Goal: Task Accomplishment & Management: Manage account settings

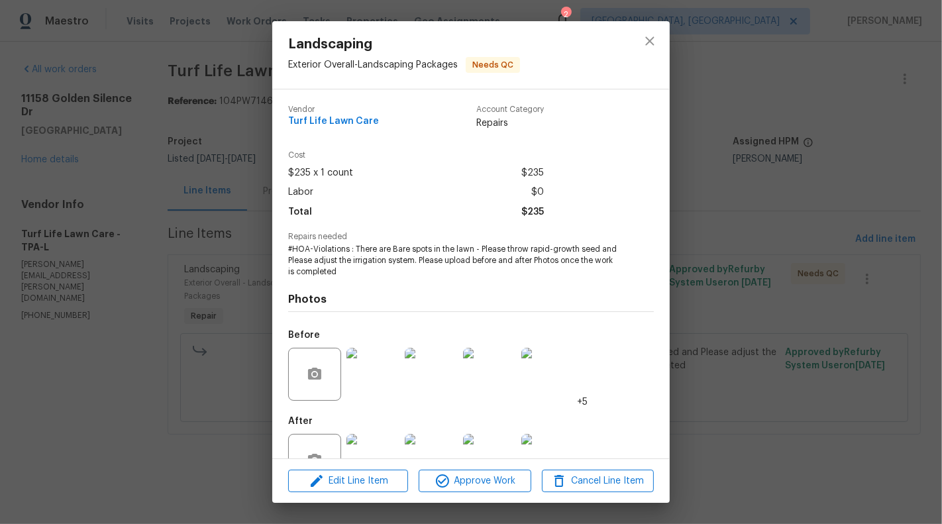
scroll to position [42, 0]
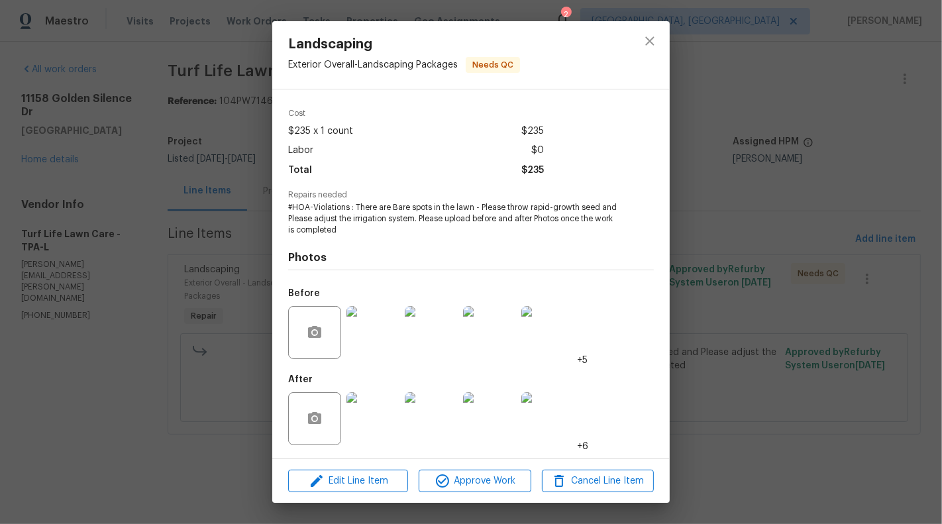
click at [162, 267] on div "Landscaping Exterior Overall - Landscaping Packages Needs QC Vendor Turf Life L…" at bounding box center [471, 262] width 942 height 524
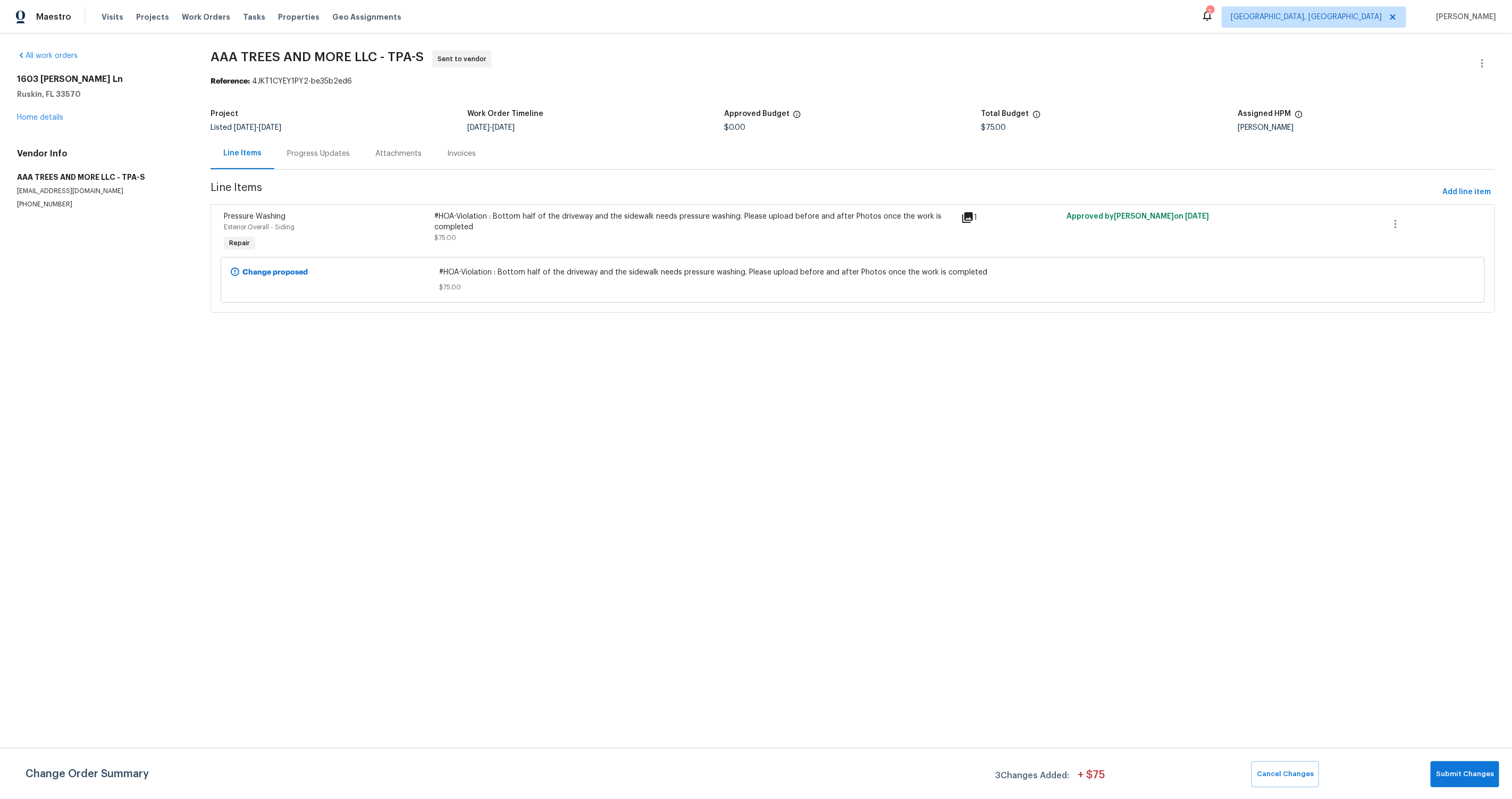
click at [656, 230] on div "#HOA-Violation : Bottom half of the driveway and the sidewalk needs pressure wa…" at bounding box center [694, 222] width 521 height 21
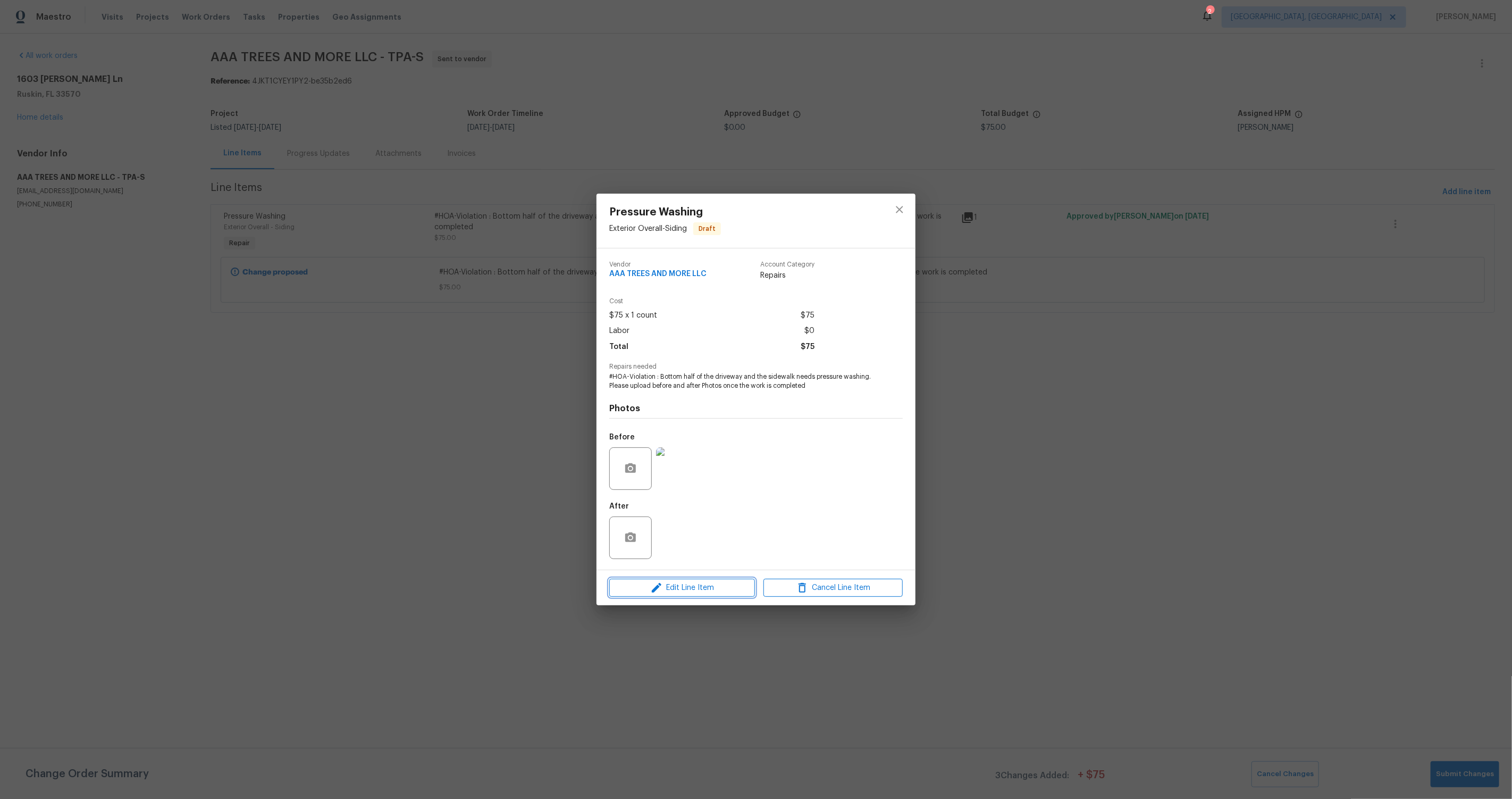
click at [701, 585] on span "Edit Line Item" at bounding box center [682, 588] width 140 height 14
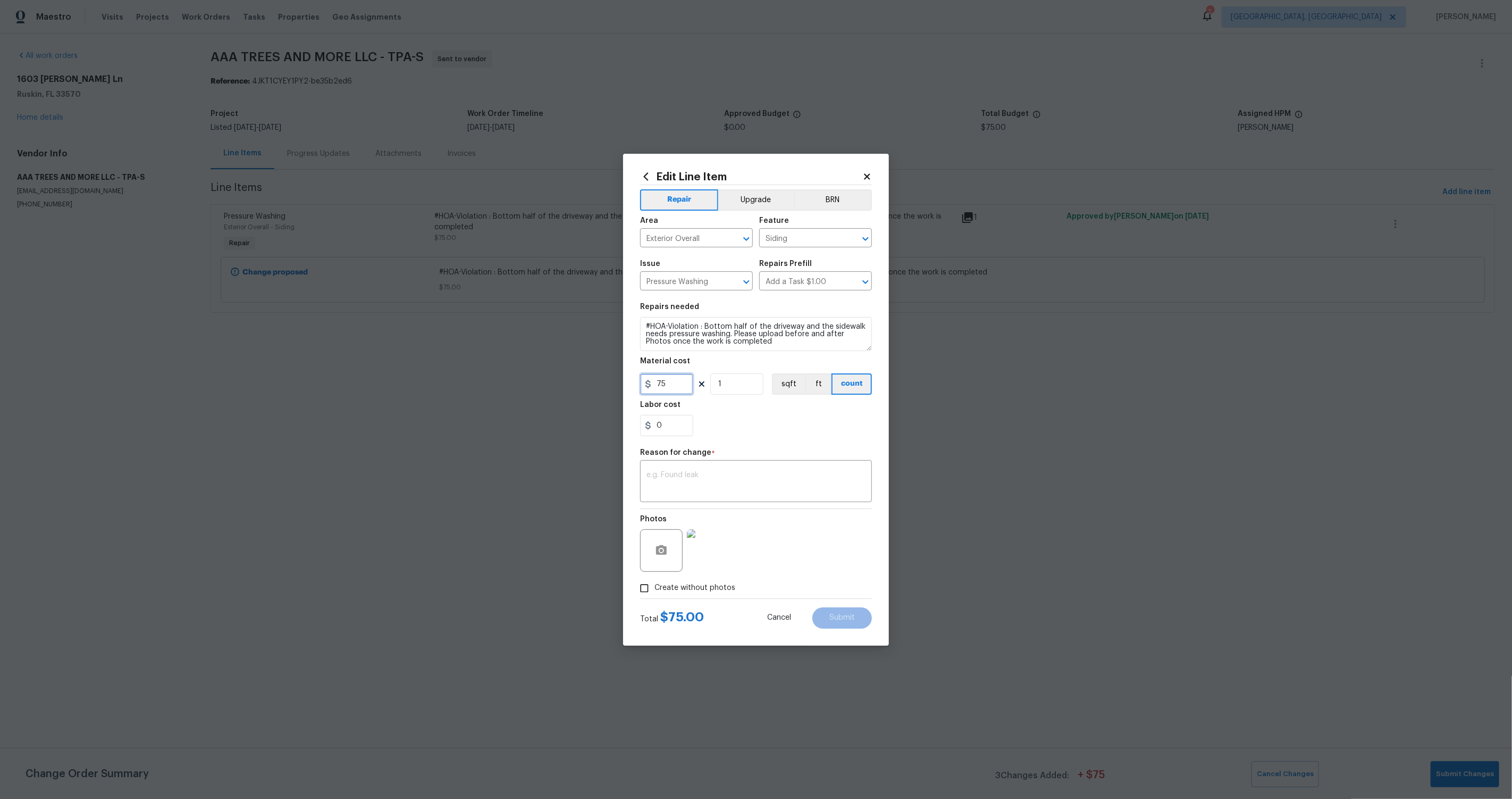
click at [673, 376] on input "75" at bounding box center [667, 384] width 53 height 21
type input "475"
click at [668, 486] on textarea at bounding box center [756, 483] width 219 height 22
type textarea "Vendor requested for price change"
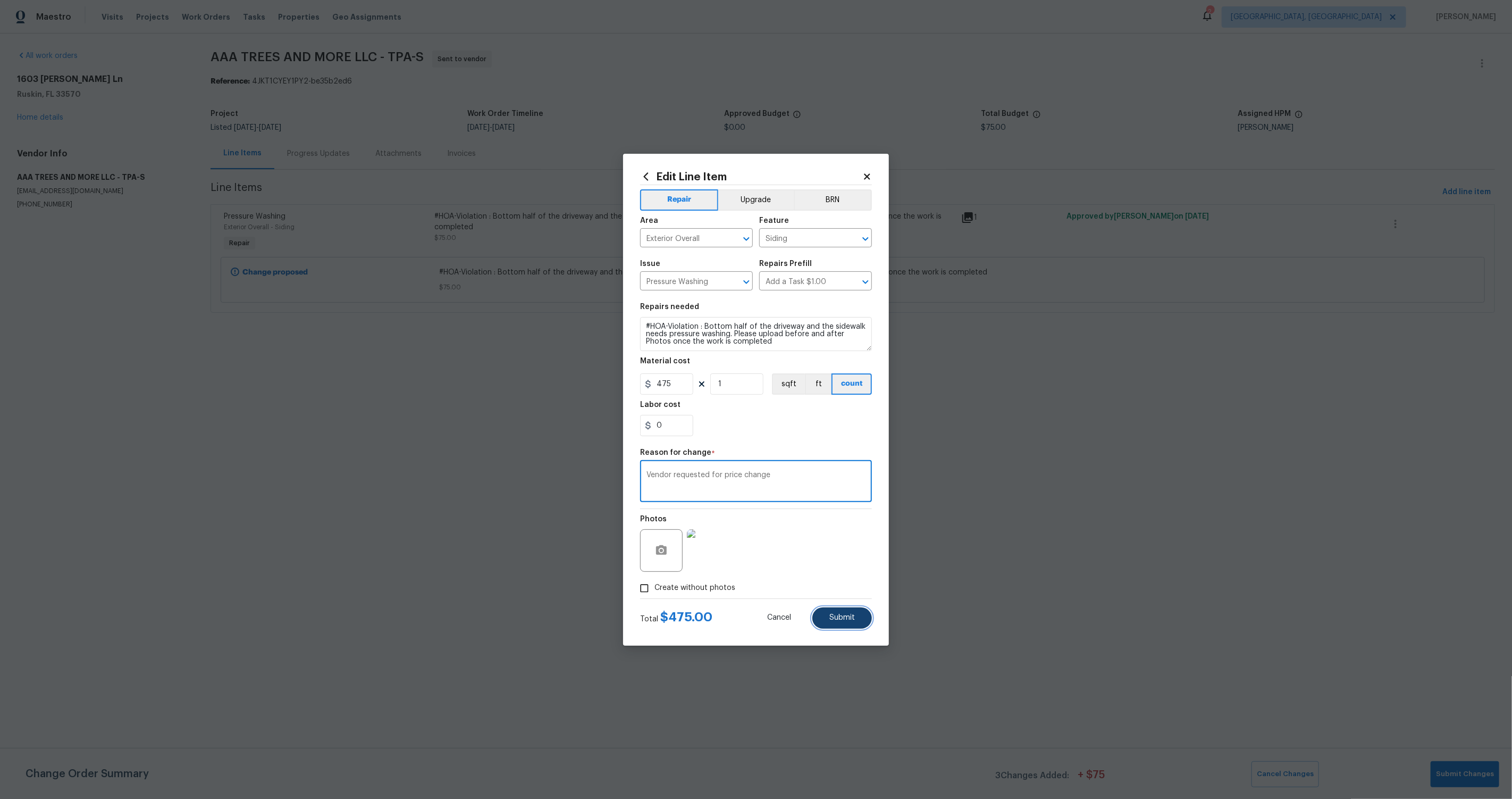
click at [845, 623] on button "Submit" at bounding box center [842, 618] width 59 height 21
type input "75"
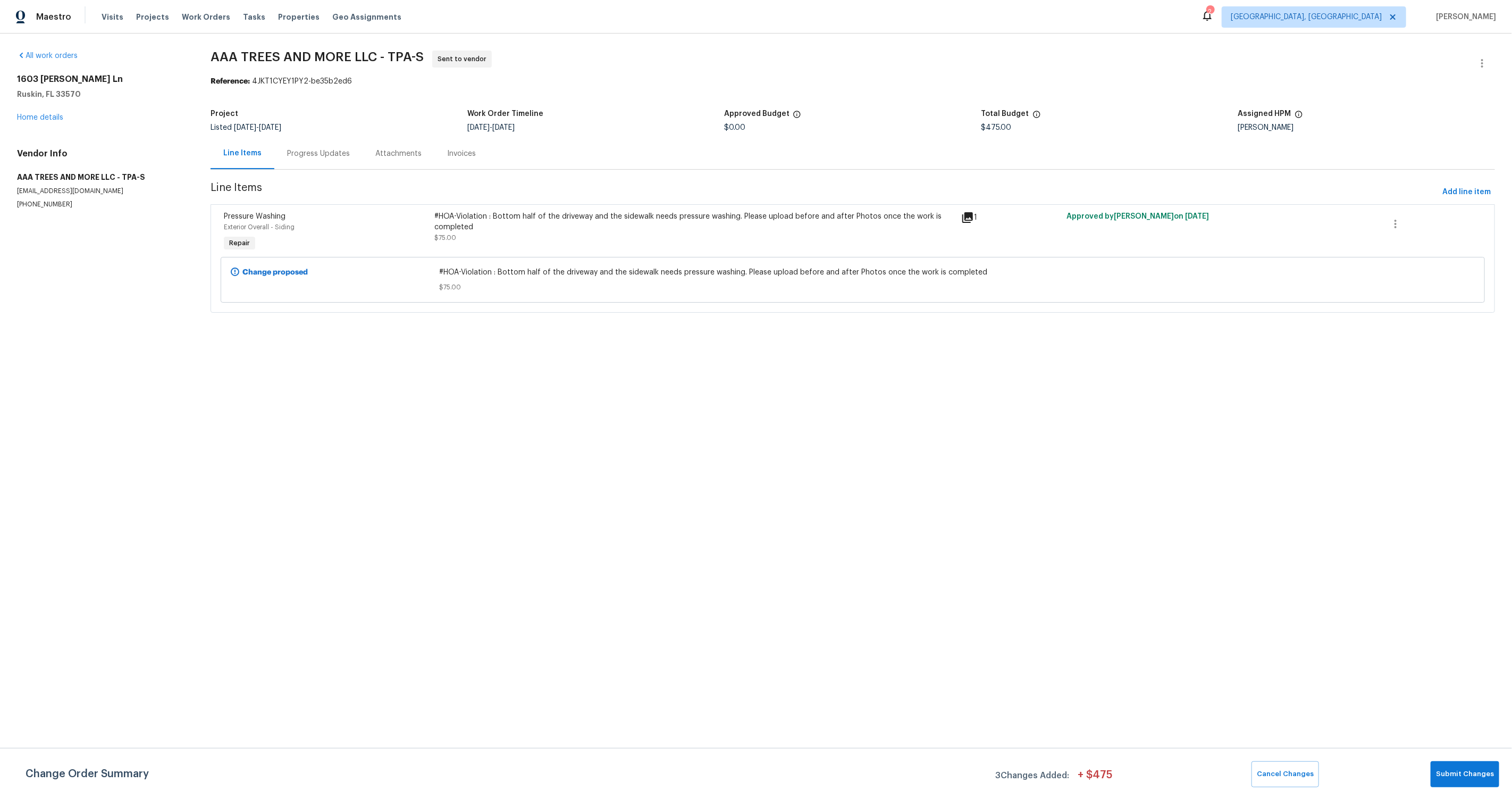
click at [327, 155] on div "Progress Updates" at bounding box center [319, 153] width 63 height 10
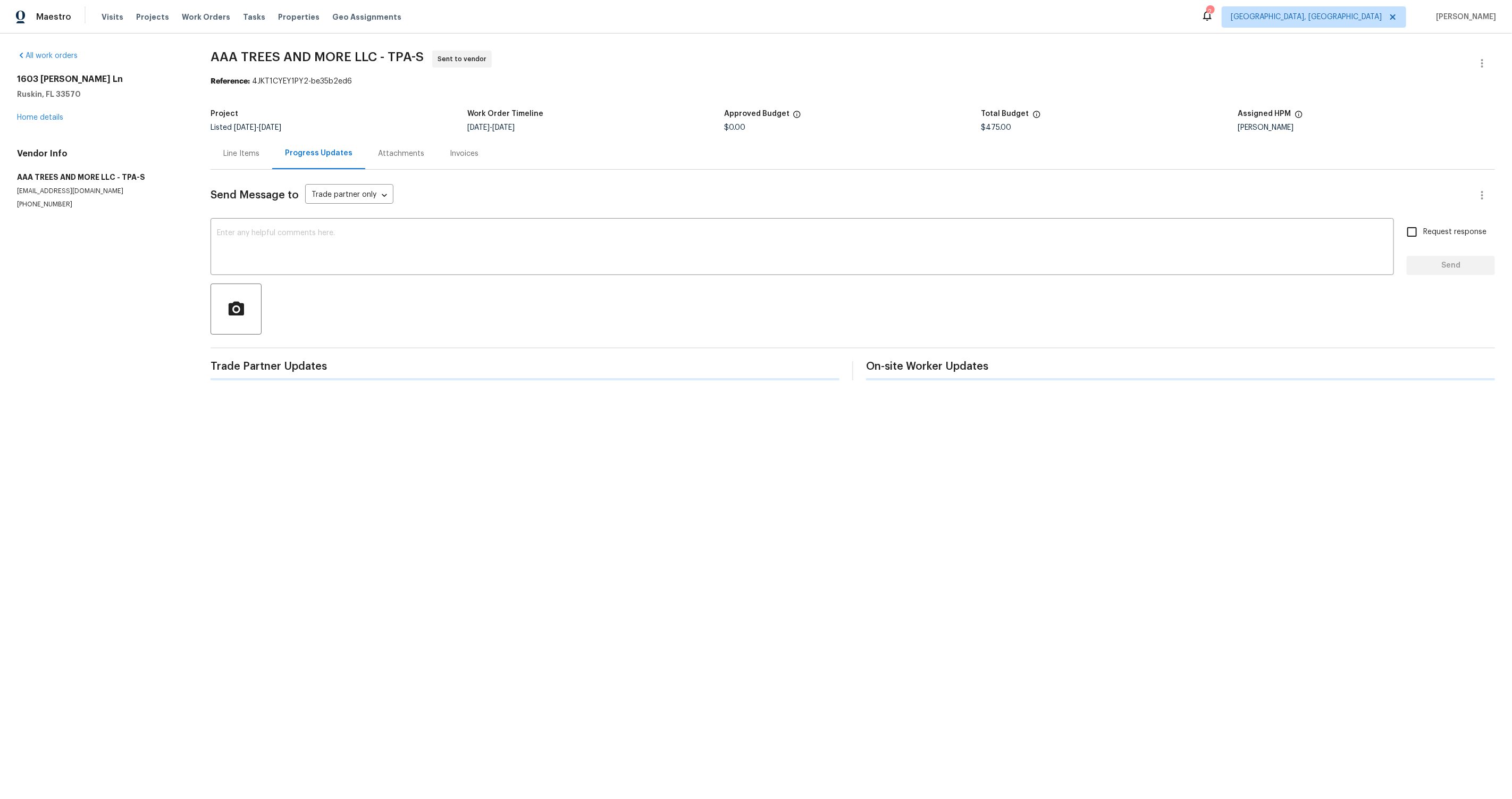
click at [222, 153] on div "Line Items" at bounding box center [241, 153] width 62 height 31
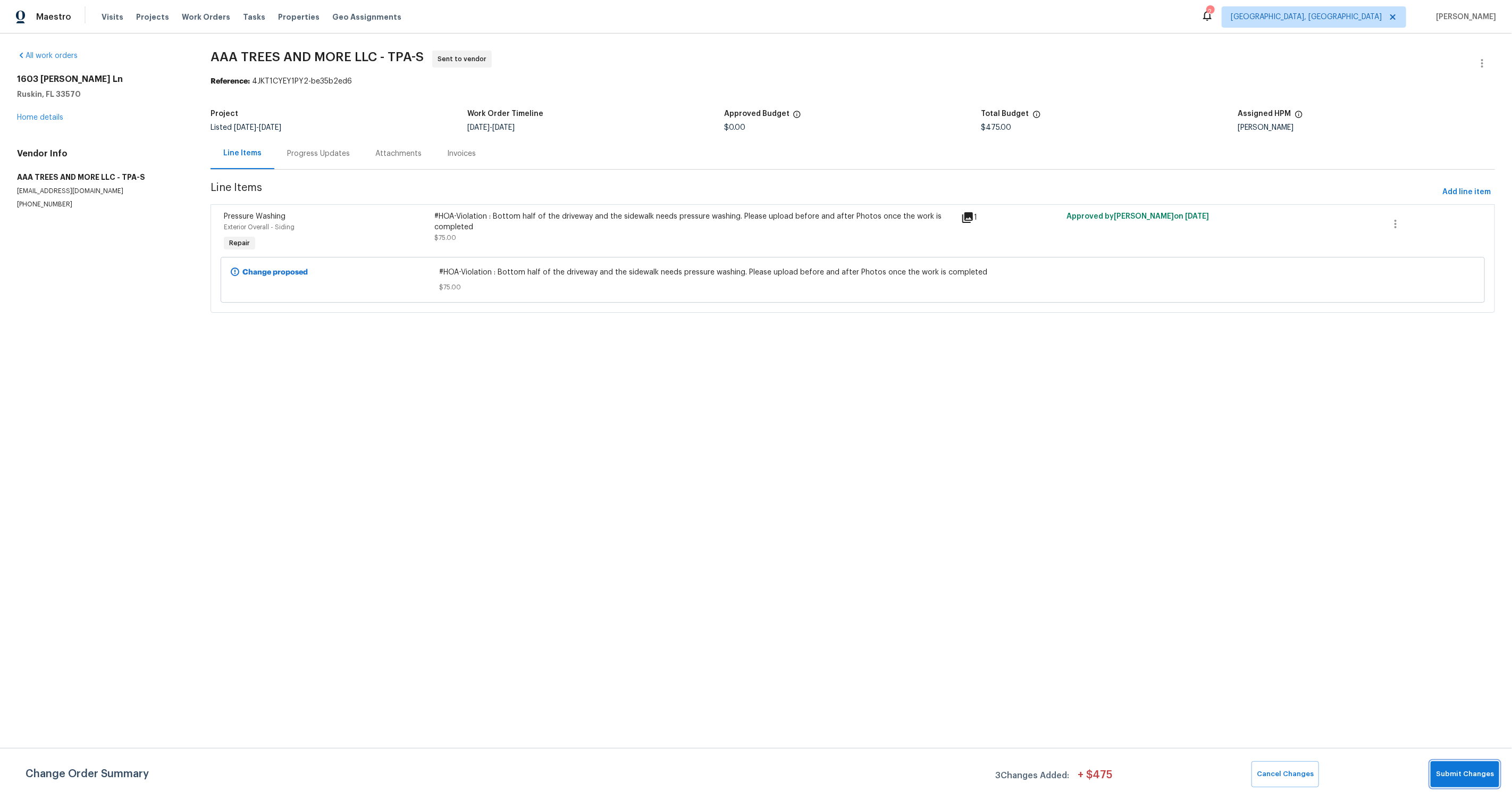
click at [1443, 775] on span "Submit Changes" at bounding box center [1465, 774] width 58 height 12
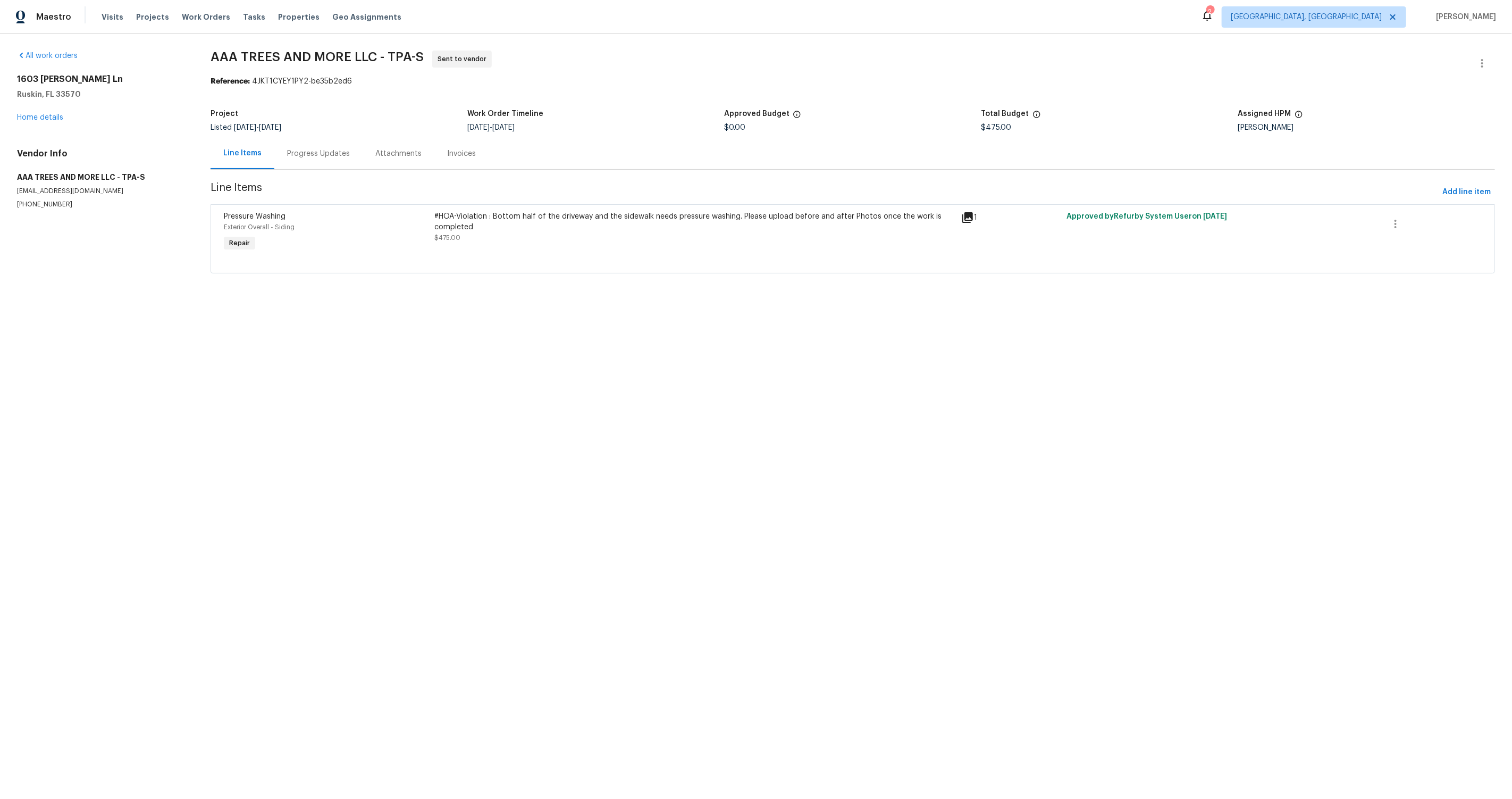
click at [754, 304] on html "Maestro Visits Projects Work Orders Tasks Properties Geo Assignments 2 Albuquer…" at bounding box center [756, 152] width 1512 height 304
click at [309, 128] on div "Listed 8/21/2025 - 9/5/2025" at bounding box center [339, 127] width 257 height 7
click at [311, 155] on div "Progress Updates" at bounding box center [319, 153] width 63 height 10
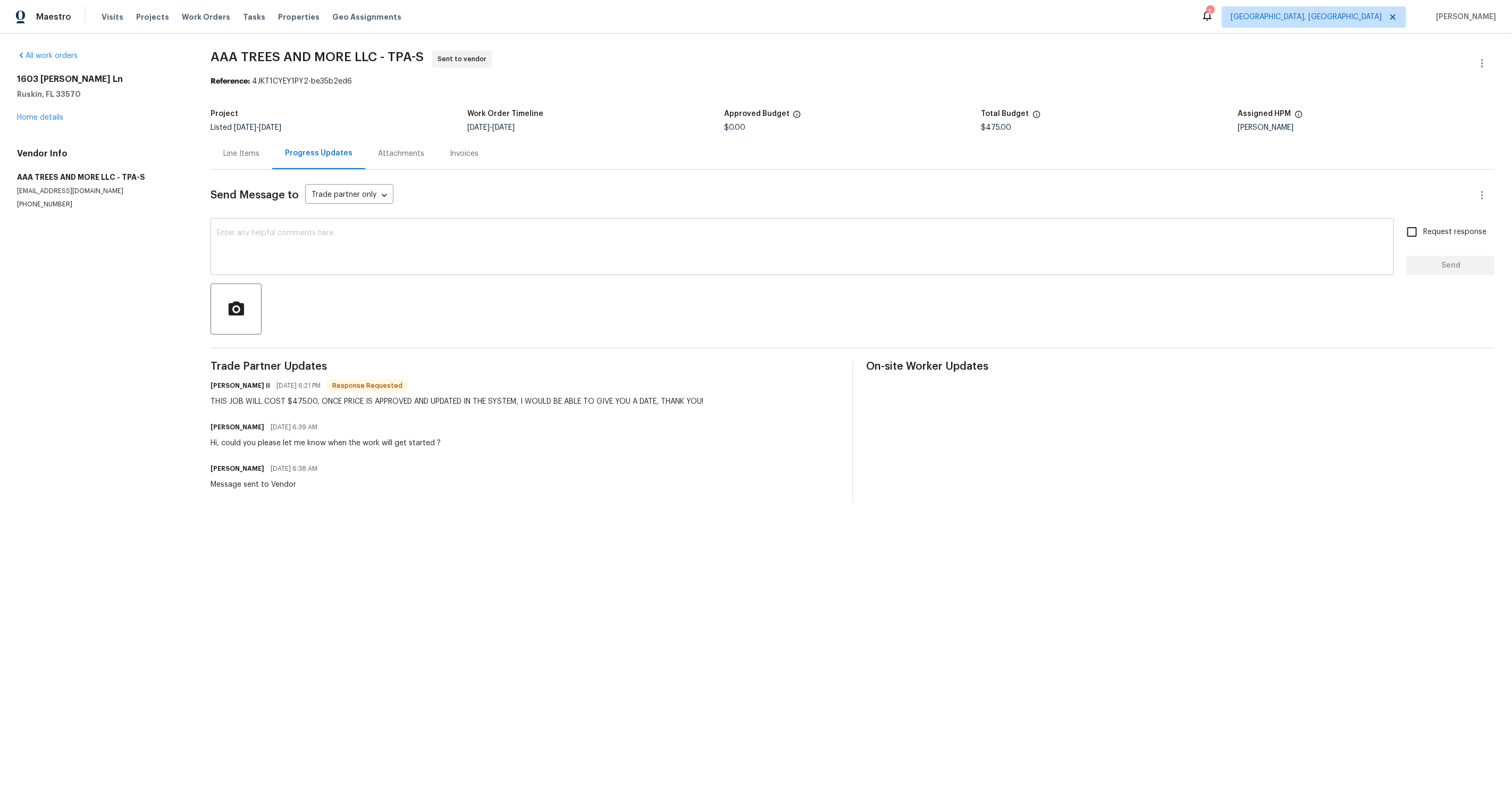
click at [274, 250] on textarea at bounding box center [802, 248] width 1171 height 37
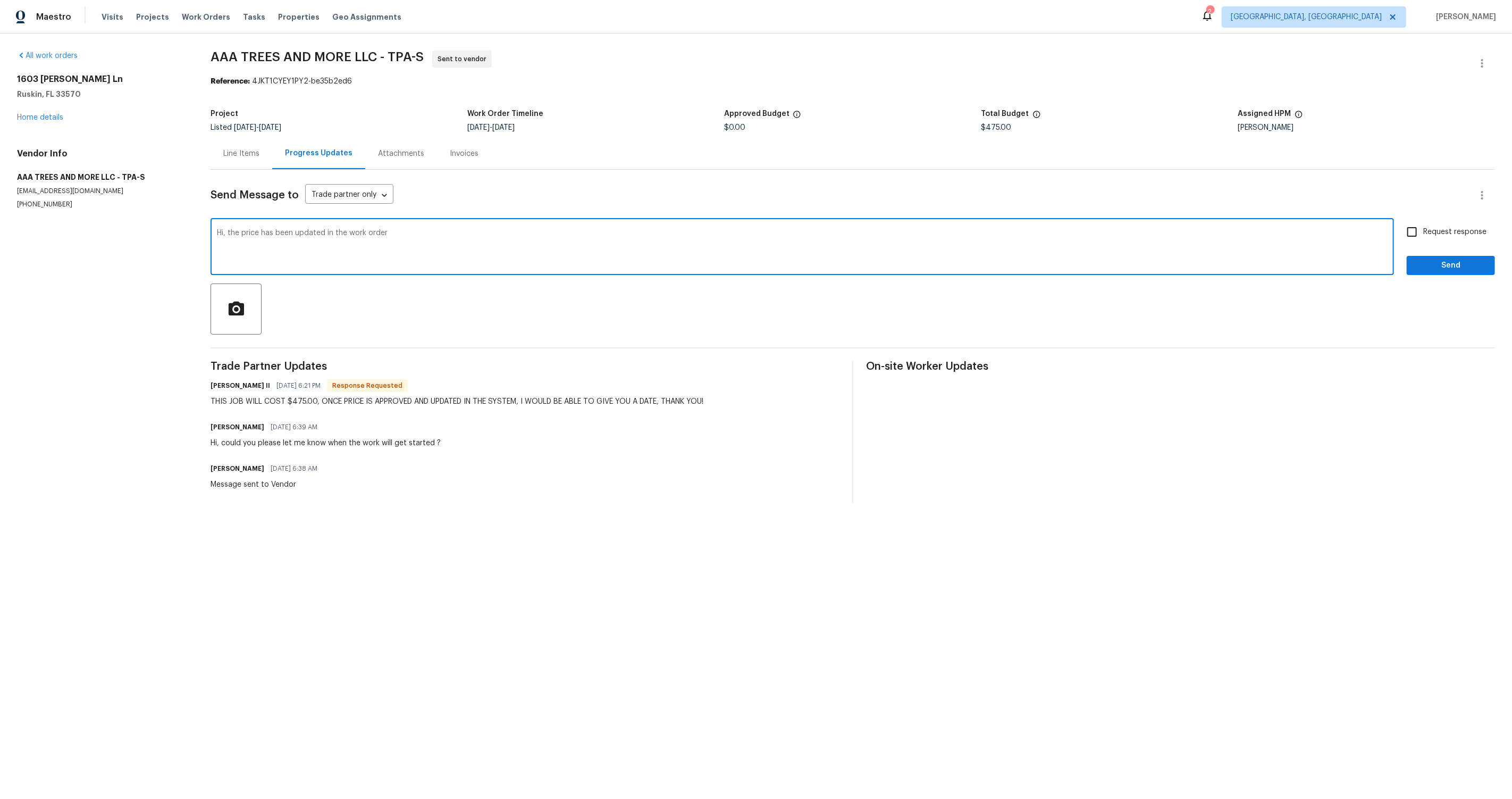
type textarea "Hi, the price has been updated in the work order"
click at [1430, 233] on span "Request response" at bounding box center [1454, 232] width 63 height 11
click at [1423, 233] on input "Request response" at bounding box center [1412, 232] width 22 height 22
checkbox input "true"
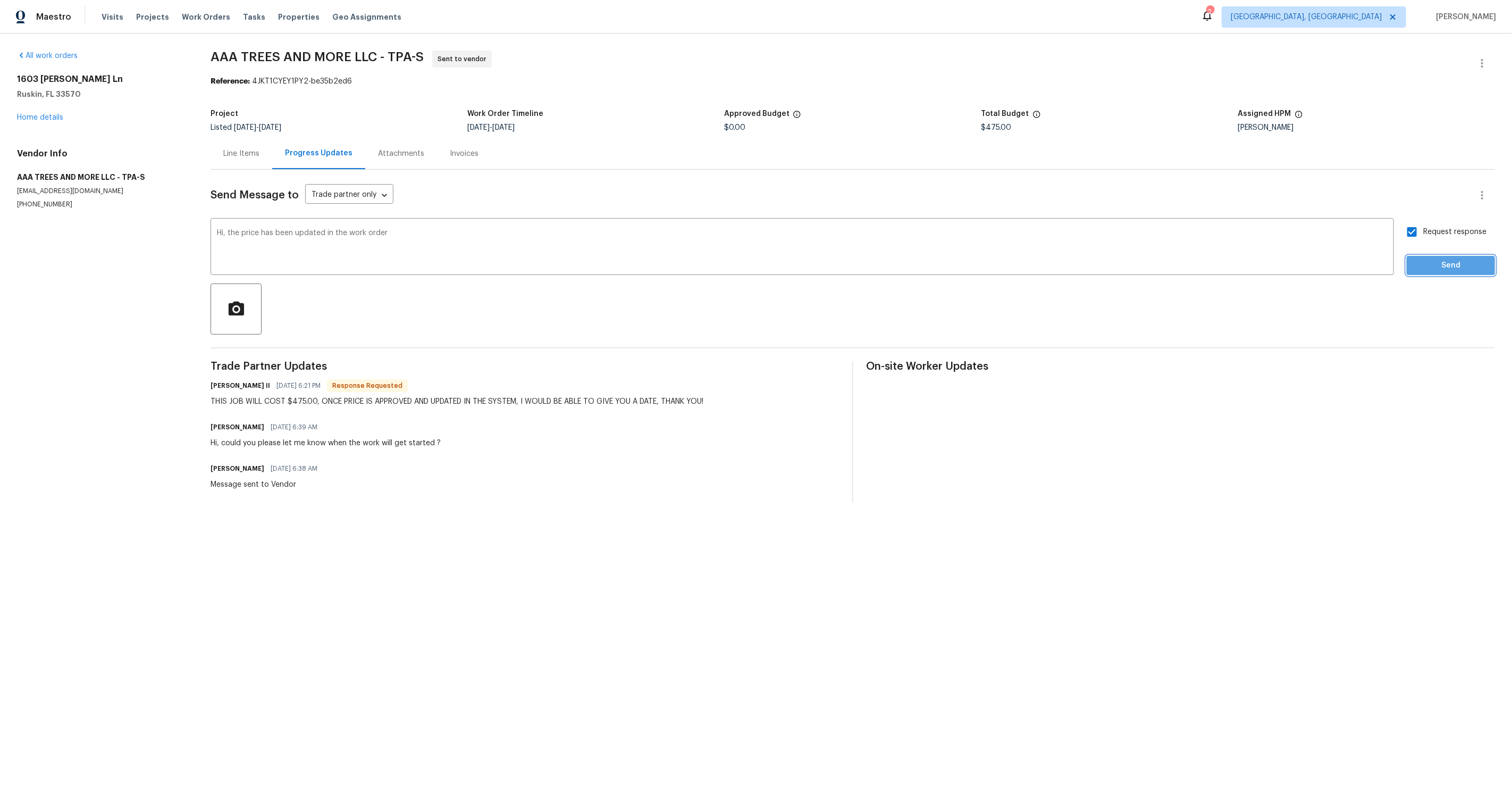
click at [1441, 261] on span "Send" at bounding box center [1450, 266] width 71 height 14
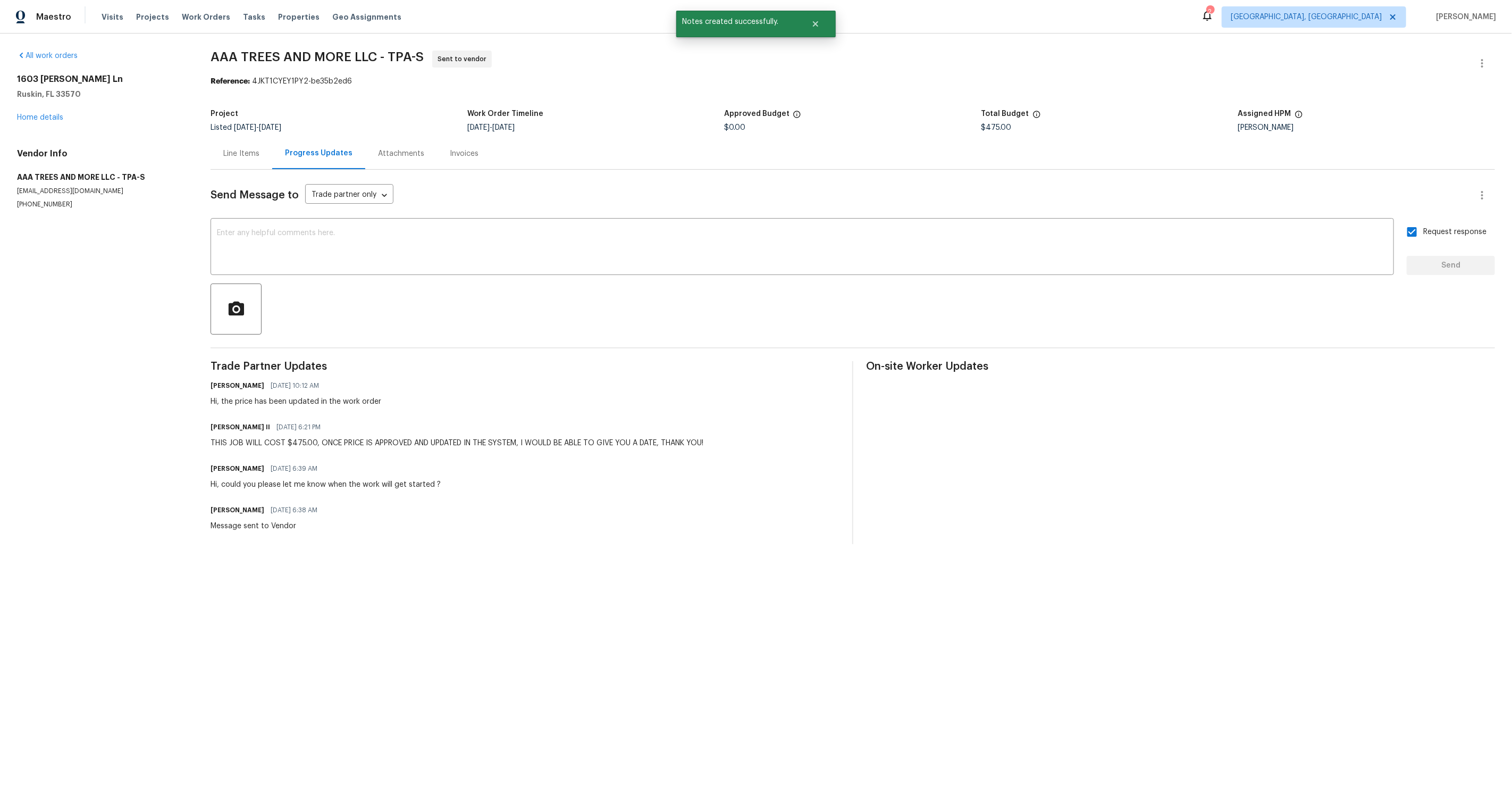
click at [236, 146] on div "Line Items" at bounding box center [241, 153] width 62 height 31
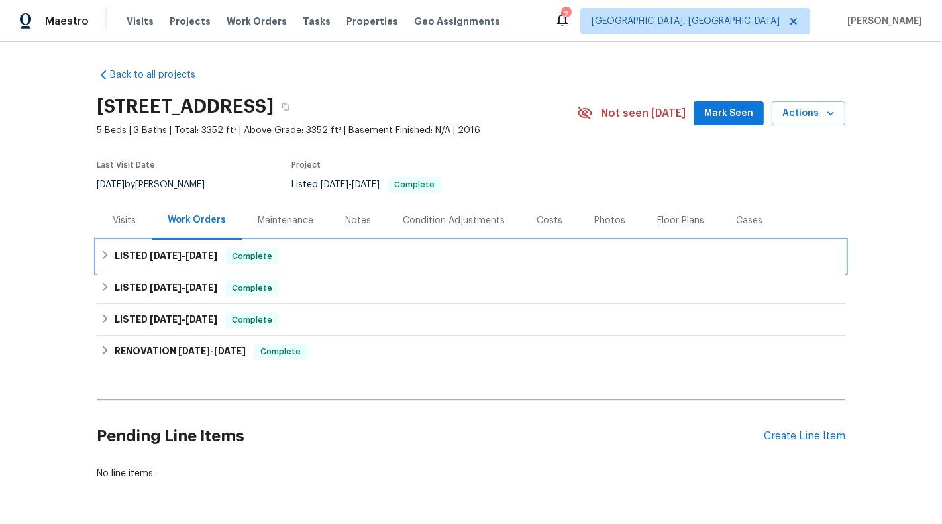
click at [395, 262] on div "LISTED [DATE] - [DATE] Complete" at bounding box center [471, 256] width 741 height 16
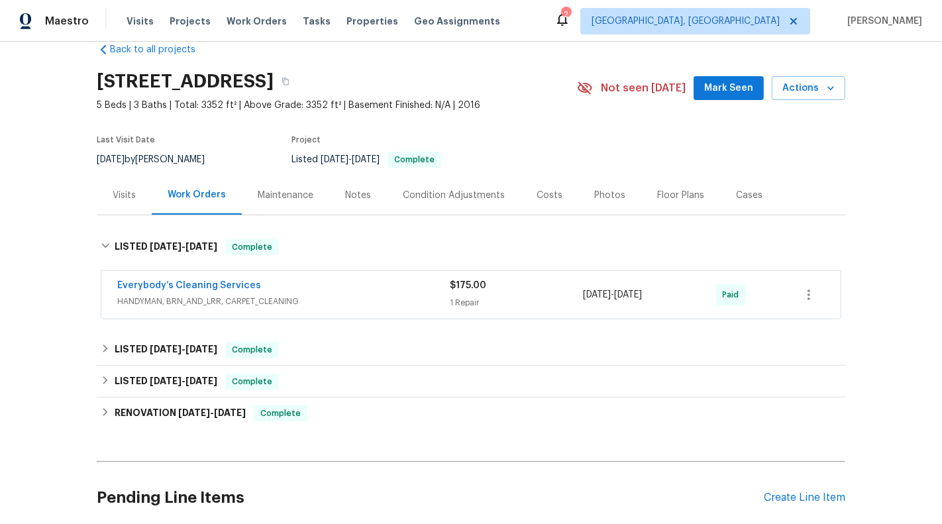
click at [405, 299] on span "HANDYMAN, BRN_AND_LRR, CARPET_CLEANING" at bounding box center [283, 301] width 333 height 13
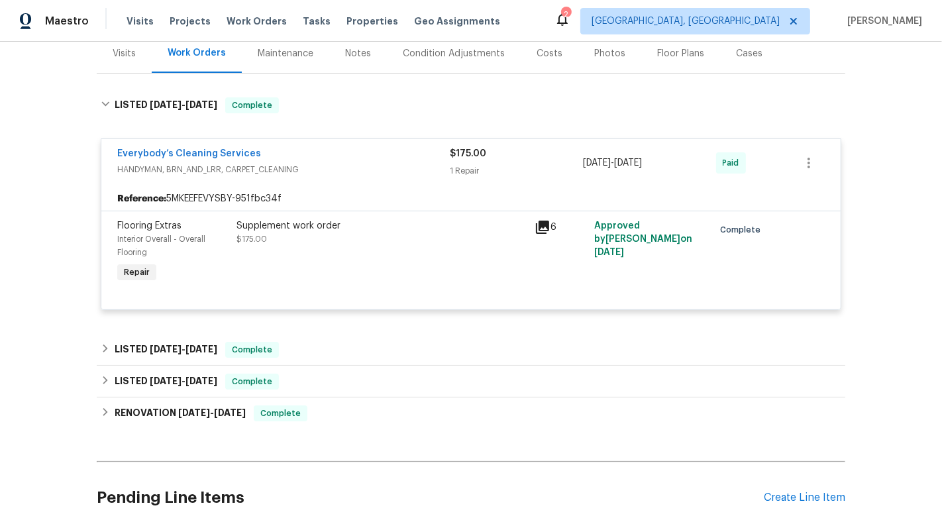
click at [394, 159] on div "Everybody’s Cleaning Services" at bounding box center [283, 155] width 333 height 16
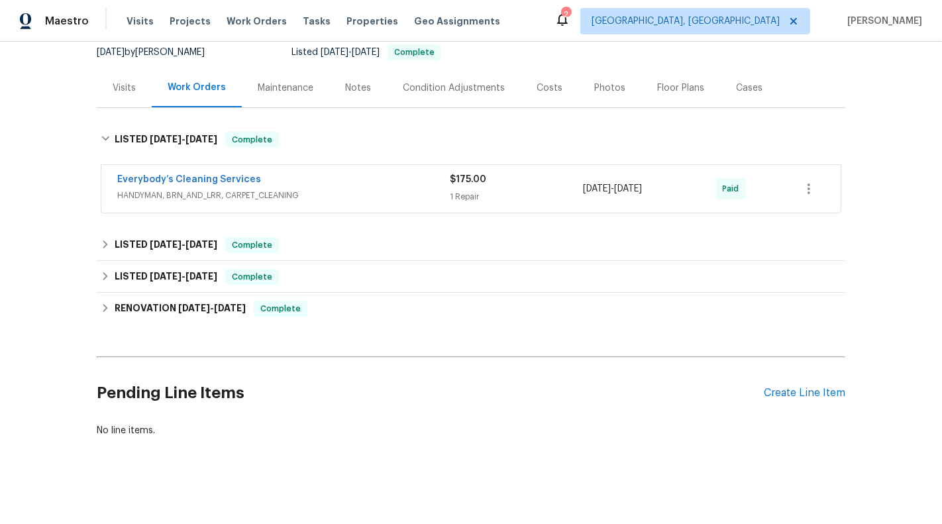
scroll to position [131, 0]
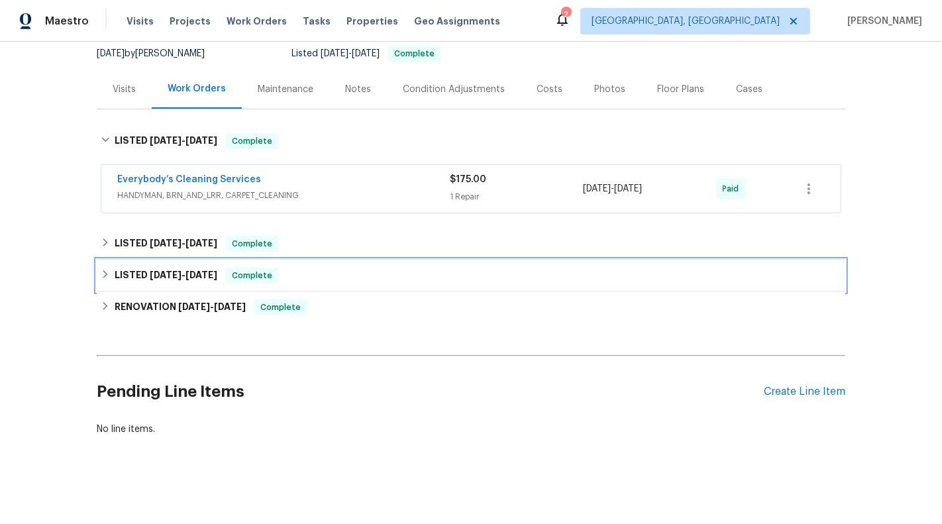
click at [400, 265] on div "LISTED [DATE] - [DATE] Complete" at bounding box center [471, 276] width 749 height 32
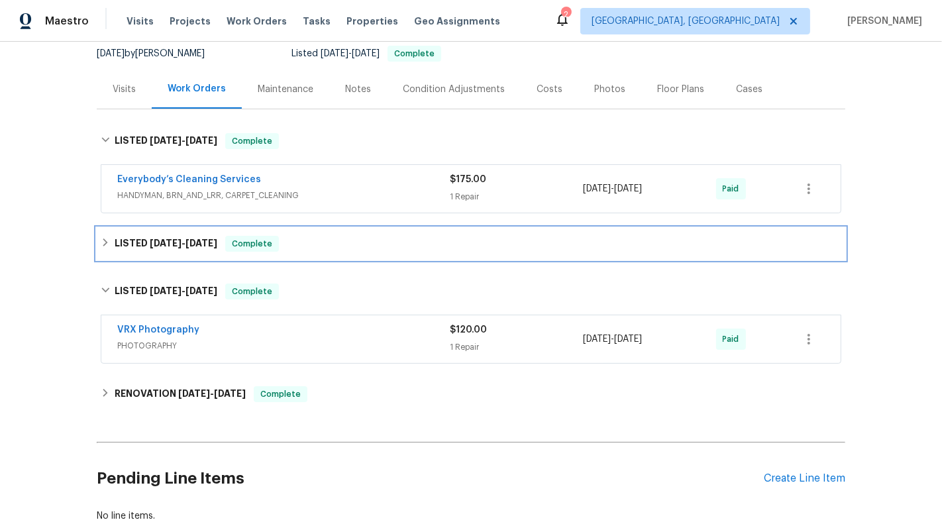
click at [399, 254] on div "LISTED [DATE] - [DATE] Complete" at bounding box center [471, 244] width 749 height 32
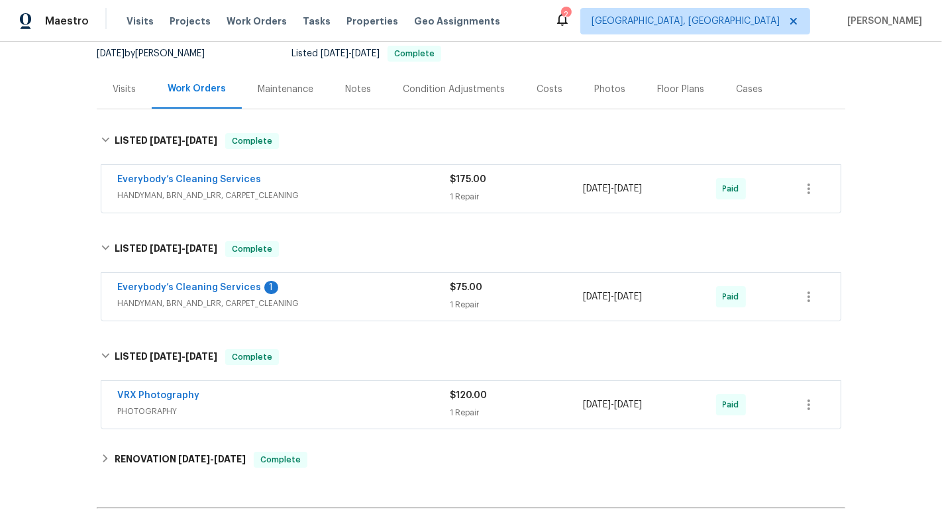
click at [417, 307] on span "HANDYMAN, BRN_AND_LRR, CARPET_CLEANING" at bounding box center [283, 303] width 333 height 13
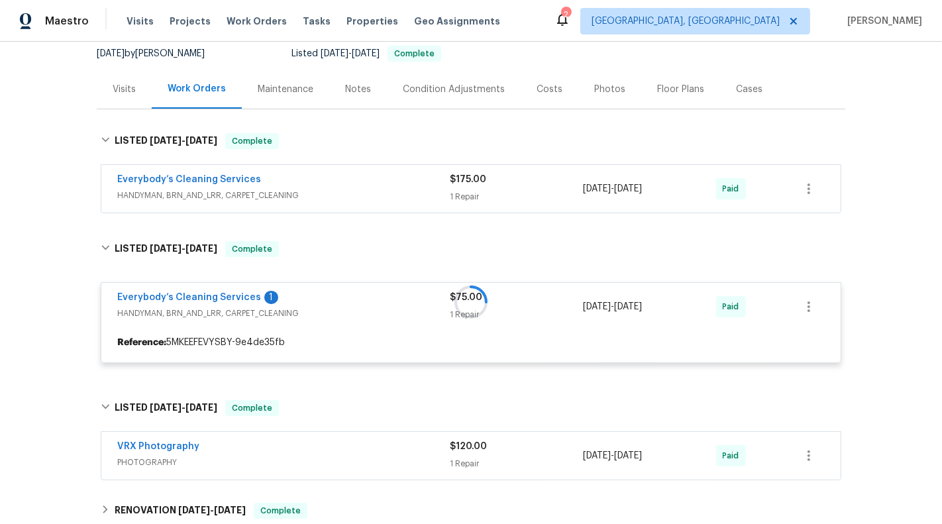
scroll to position [156, 0]
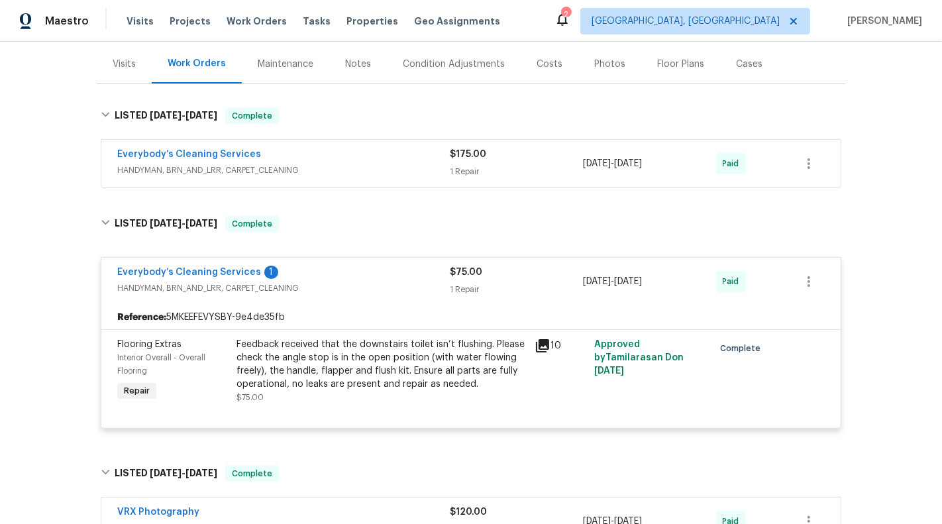
click at [415, 295] on div "Everybody’s Cleaning Services 1 HANDYMAN, BRN_AND_LRR, CARPET_CLEANING" at bounding box center [283, 282] width 333 height 32
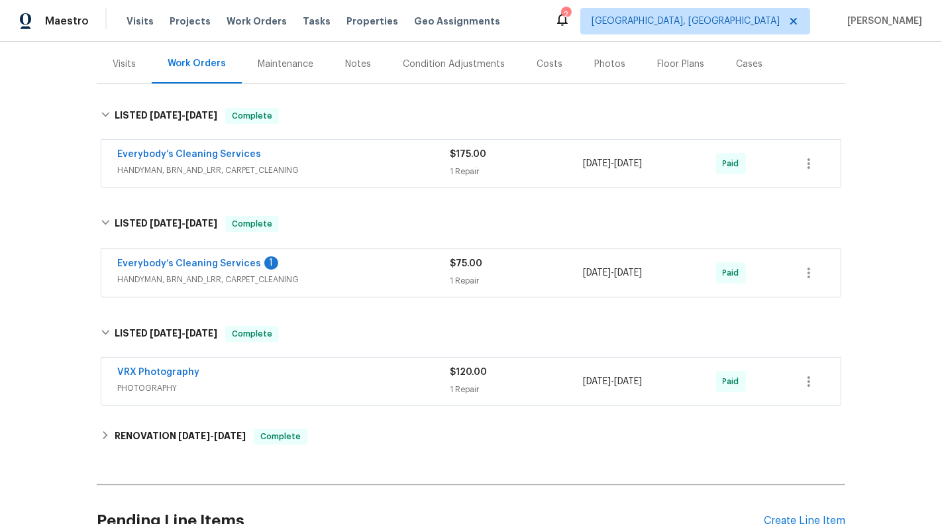
scroll to position [282, 0]
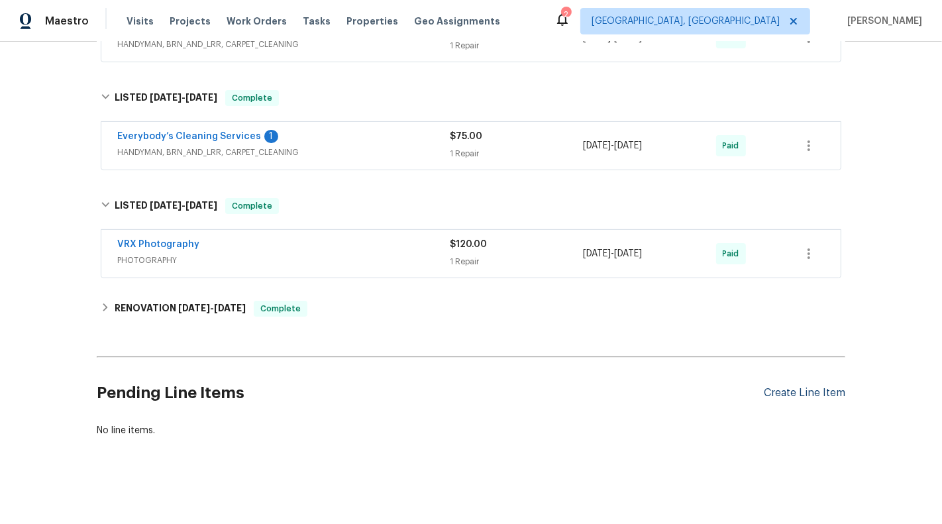
click at [785, 388] on div "Create Line Item" at bounding box center [804, 393] width 81 height 13
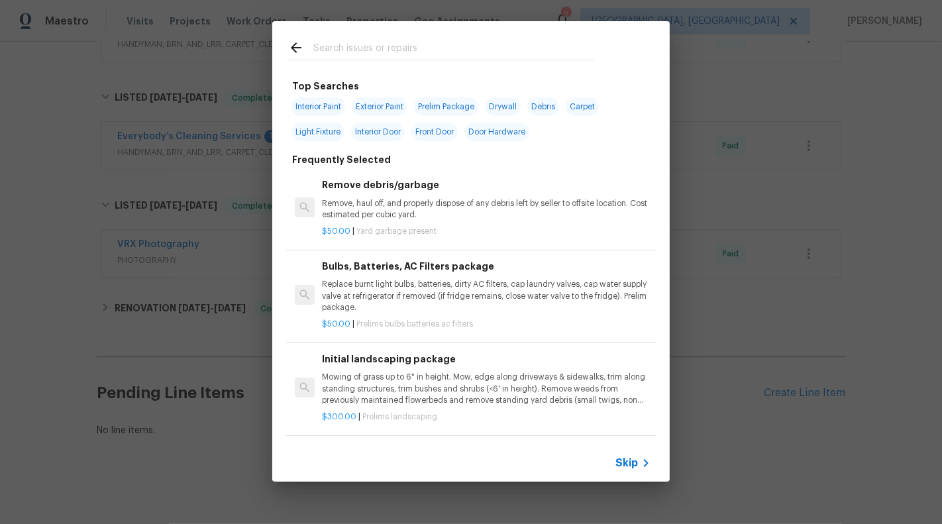
click at [618, 452] on div "Skip" at bounding box center [470, 463] width 397 height 37
click at [624, 463] on span "Skip" at bounding box center [626, 462] width 23 height 13
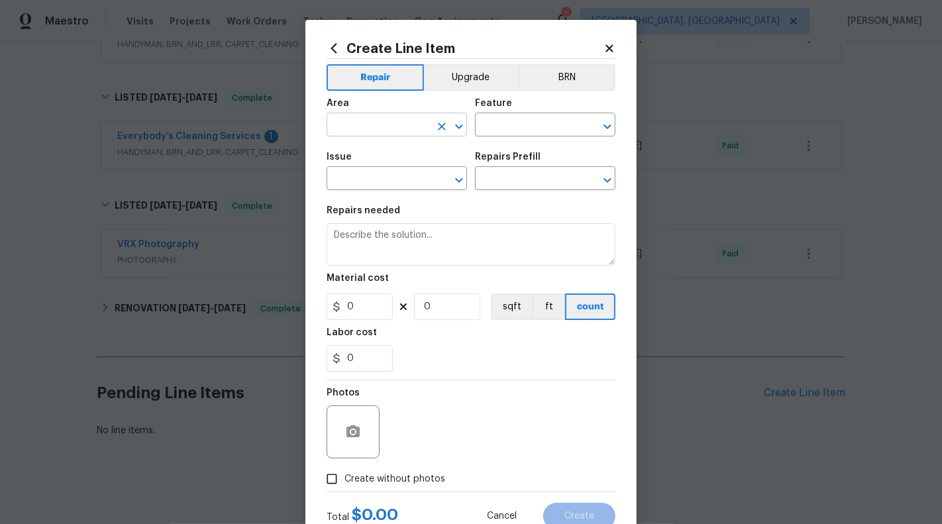
click at [387, 131] on input "text" at bounding box center [378, 126] width 103 height 21
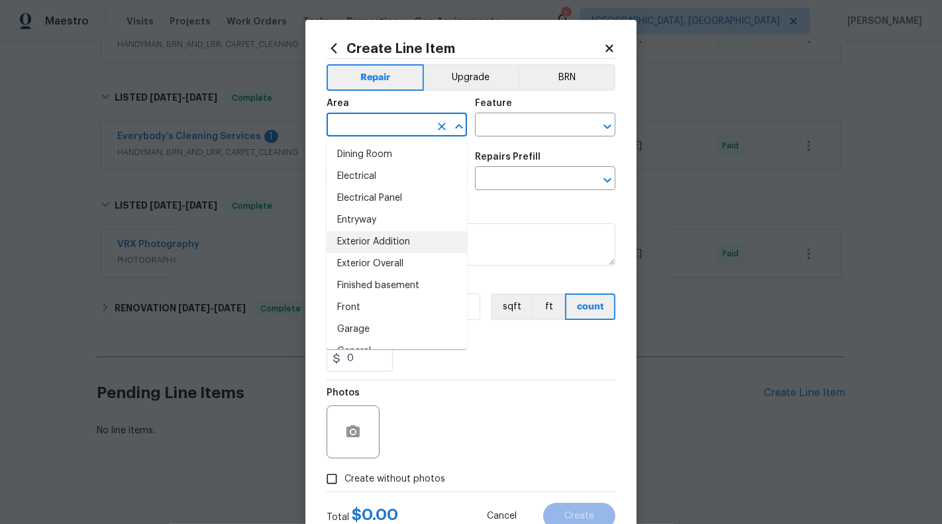
scroll to position [254, 0]
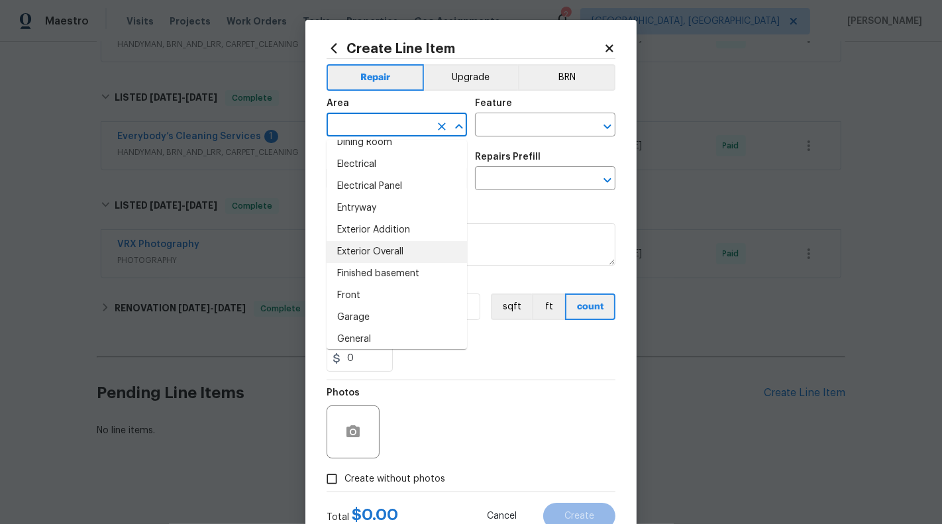
click at [396, 253] on li "Exterior Overall" at bounding box center [397, 252] width 140 height 22
type input "Exterior Overall"
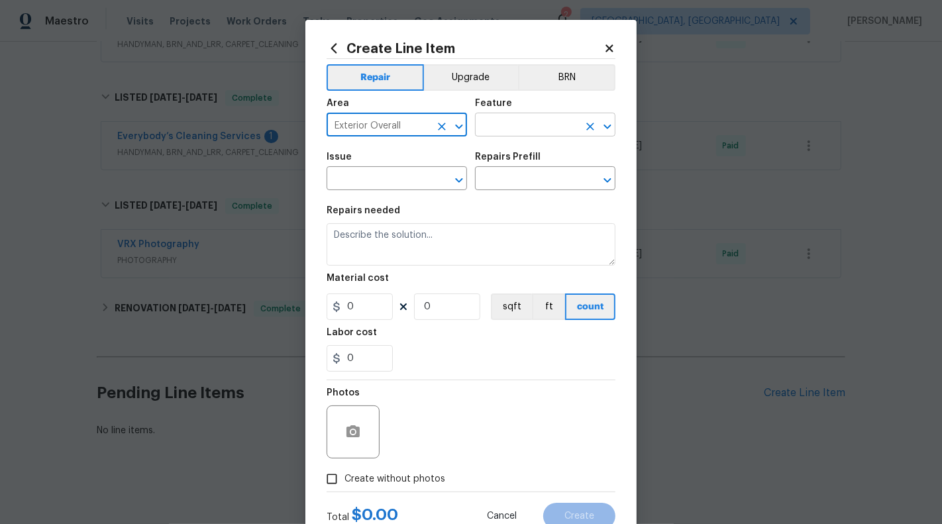
click at [496, 121] on input "text" at bounding box center [526, 126] width 103 height 21
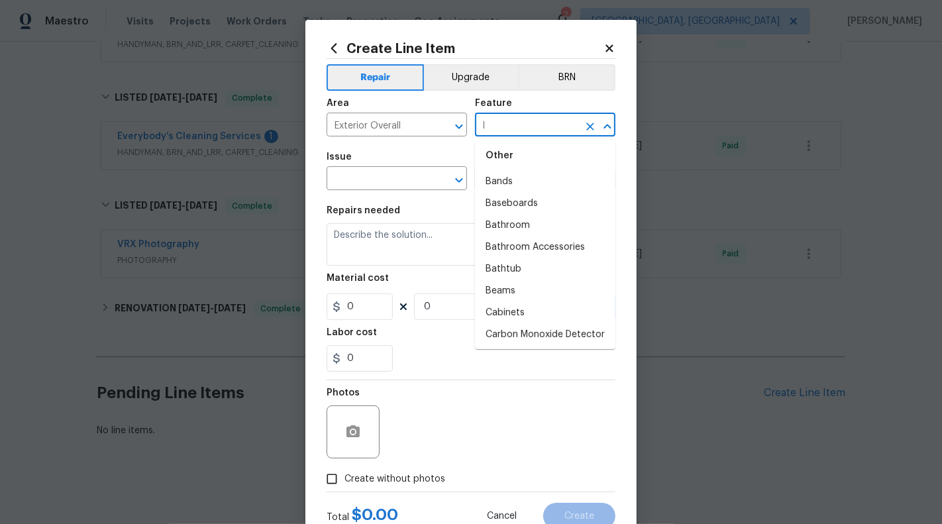
scroll to position [0, 0]
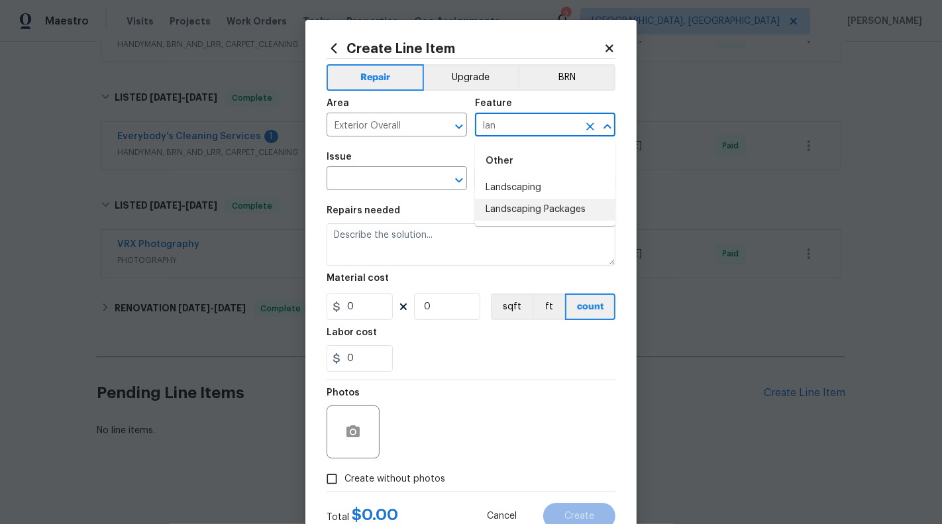
click at [529, 201] on li "Landscaping Packages" at bounding box center [545, 210] width 140 height 22
type input "Landscaping Packages"
click at [393, 188] on input "text" at bounding box center [378, 180] width 103 height 21
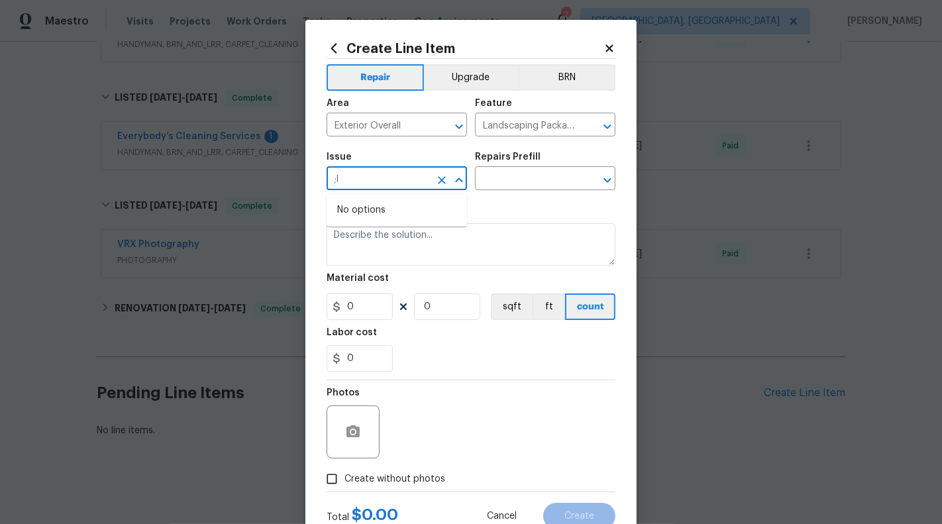
type input ";"
click at [389, 299] on li "Landscaping" at bounding box center [397, 296] width 140 height 22
type input "Landscaping"
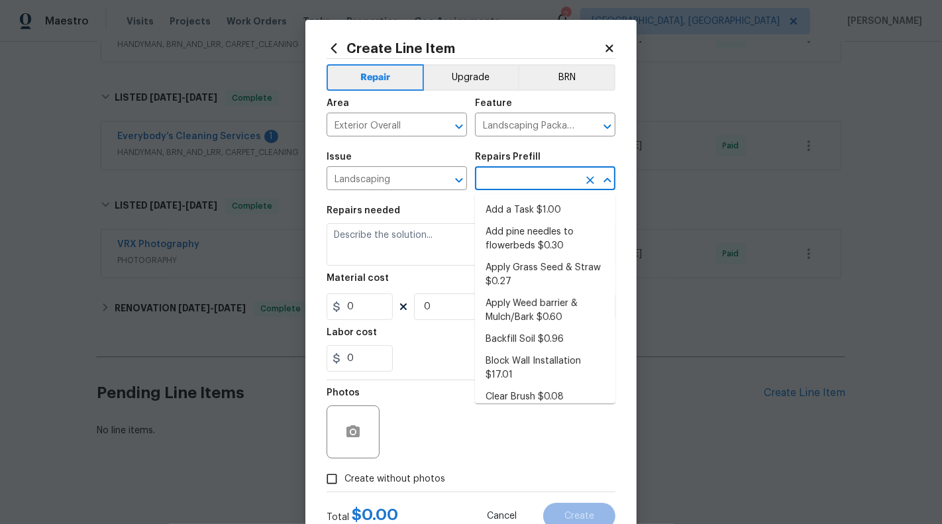
click at [510, 173] on input "text" at bounding box center [526, 180] width 103 height 21
click at [515, 205] on li "Add a Task $1.00" at bounding box center [545, 210] width 140 height 22
type input "Add a Task $1.00"
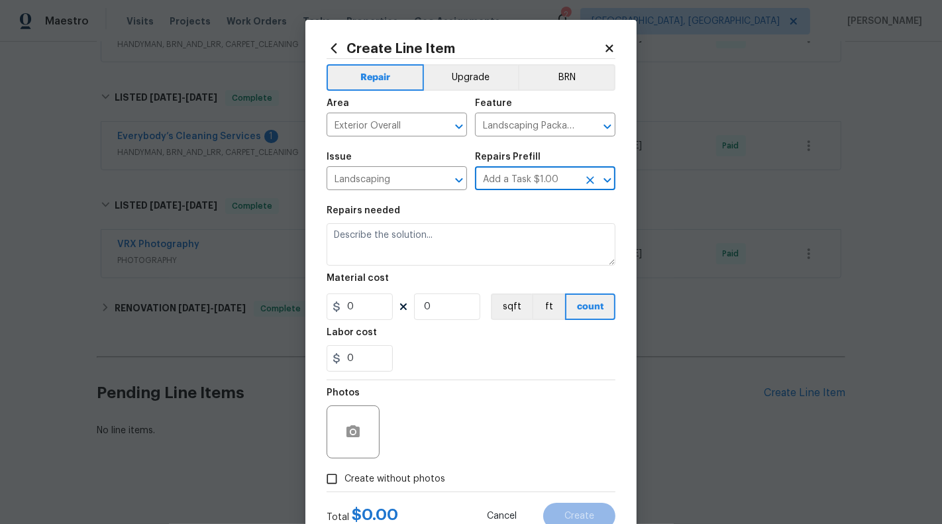
type textarea "HPM to detail"
type input "1"
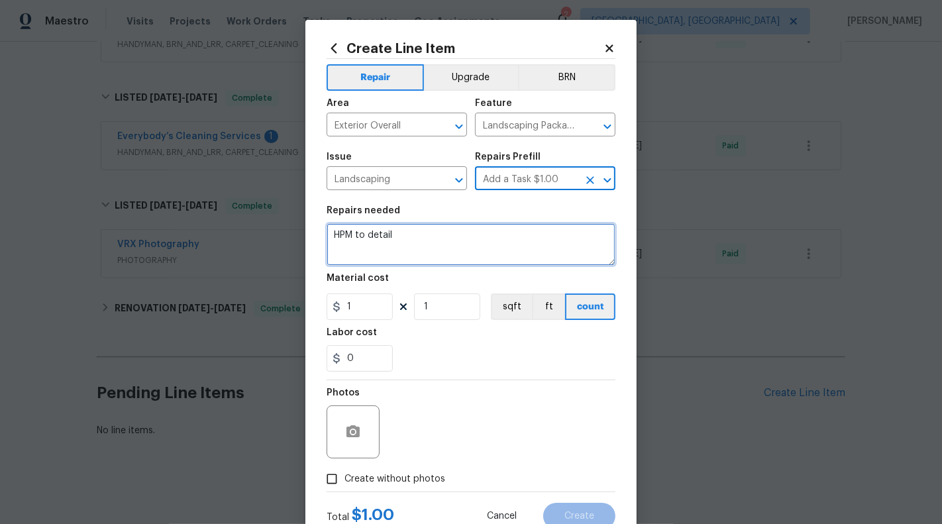
click at [450, 235] on textarea "HPM to detail" at bounding box center [471, 244] width 289 height 42
click at [450, 246] on textarea "#HOA-Violations :" at bounding box center [471, 244] width 289 height 42
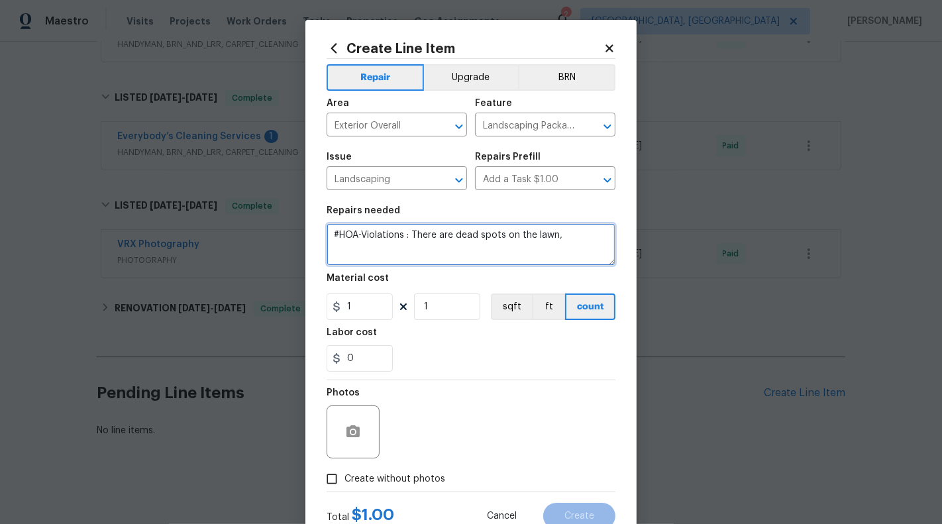
paste textarea "few spots near the signage post."
click at [437, 252] on textarea "#HOA-Violations : There are dead spots on the lawn, few spots near the signage …" at bounding box center [471, 244] width 289 height 42
click at [539, 247] on textarea "#HOA-Violations : There are dead spots on the lawn, few spots near the signage …" at bounding box center [471, 244] width 289 height 42
paste textarea "set the sprinkler to automati"
drag, startPoint x: 420, startPoint y: 252, endPoint x: 376, endPoint y: 250, distance: 43.7
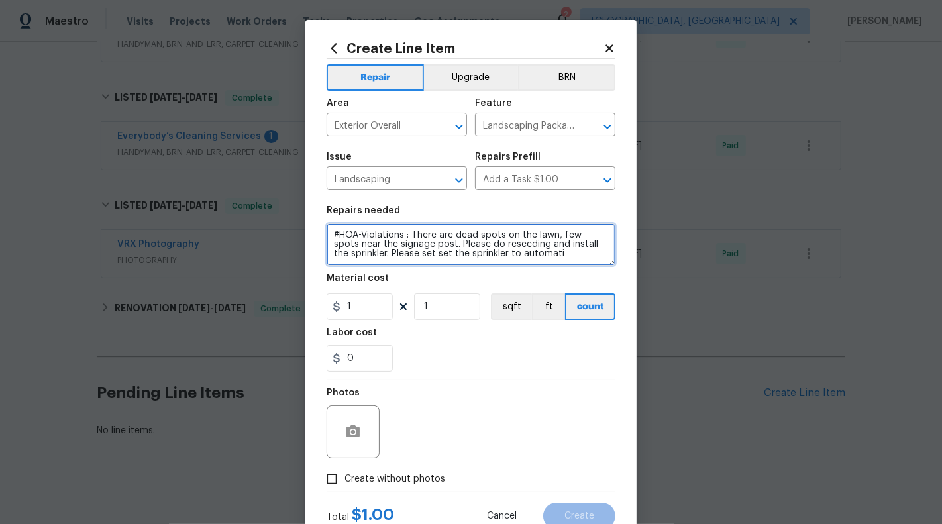
click at [376, 250] on textarea "#HOA-Violations : There are dead spots on the lawn, few spots near the signage …" at bounding box center [471, 244] width 289 height 42
click at [507, 253] on textarea "#HOA-Violations : There are dead spots on the lawn, few spots near the signage …" at bounding box center [471, 244] width 289 height 42
click at [513, 249] on textarea "#HOA-Violations : There are dead spots on the lawn, few spots near the signage …" at bounding box center [471, 244] width 289 height 42
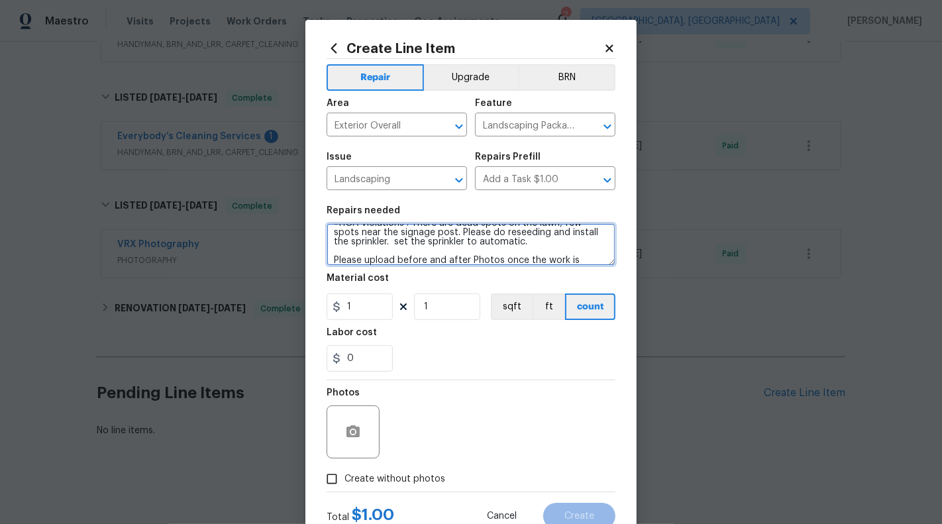
scroll to position [5, 0]
drag, startPoint x: 542, startPoint y: 239, endPoint x: 598, endPoint y: 244, distance: 56.5
click at [598, 244] on textarea "#HOA-Violations : There are dead spots on the lawn, few spots near the signage …" at bounding box center [471, 244] width 289 height 42
drag, startPoint x: 541, startPoint y: 238, endPoint x: 543, endPoint y: 246, distance: 9.0
click at [543, 246] on textarea "#HOA-Violations : There are dead spots on the lawn, few spots near the signage …" at bounding box center [471, 244] width 289 height 42
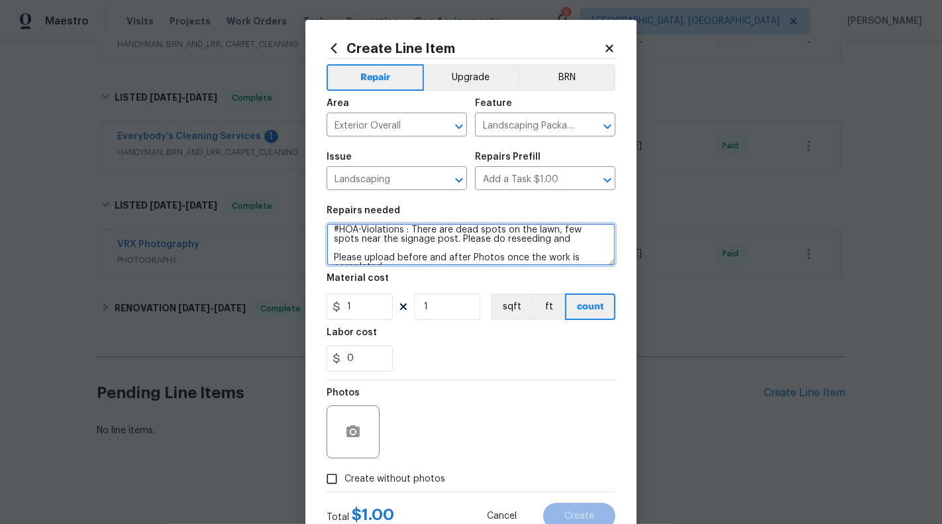
paste textarea "timer manual sprinkler"
click at [538, 242] on textarea "#HOA-Violations : There are dead spots on the lawn, few spots near the signage …" at bounding box center [471, 244] width 289 height 42
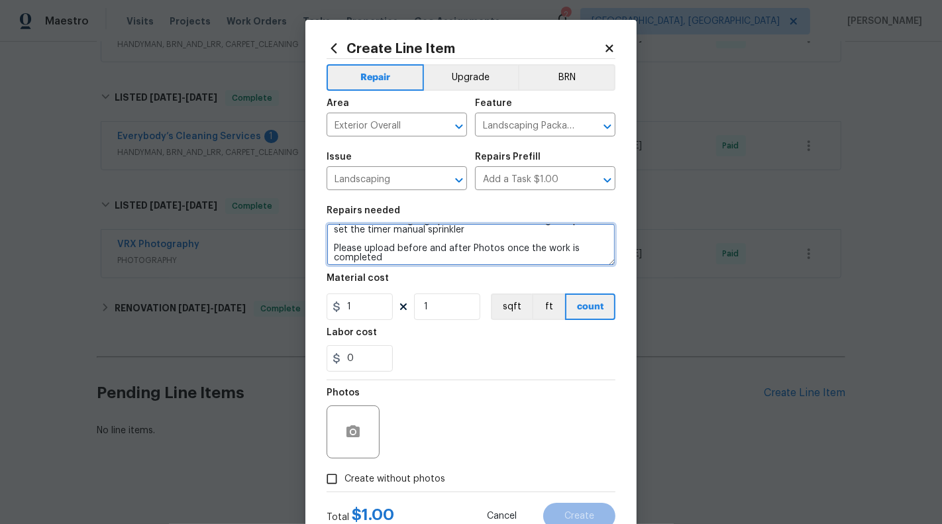
type textarea "#HOA-Violations : There are dead spots on the lawn, few spots near the signage …"
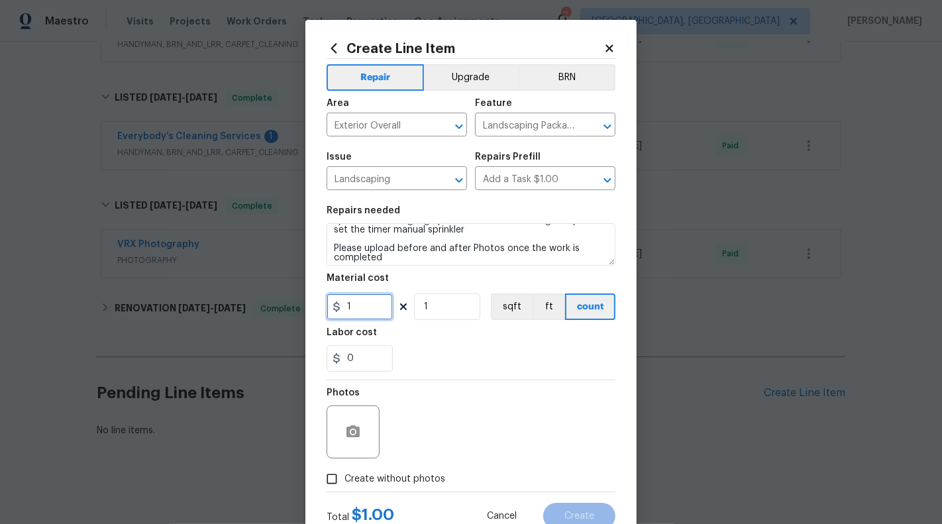
click at [384, 299] on input "1" at bounding box center [360, 306] width 66 height 26
type input "75"
click at [364, 428] on button "button" at bounding box center [353, 432] width 32 height 32
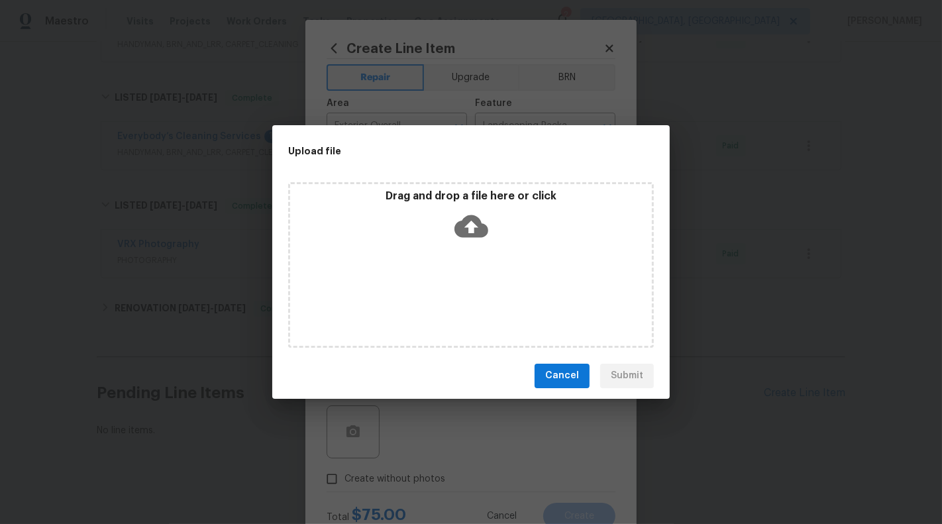
click at [466, 229] on icon at bounding box center [471, 226] width 34 height 23
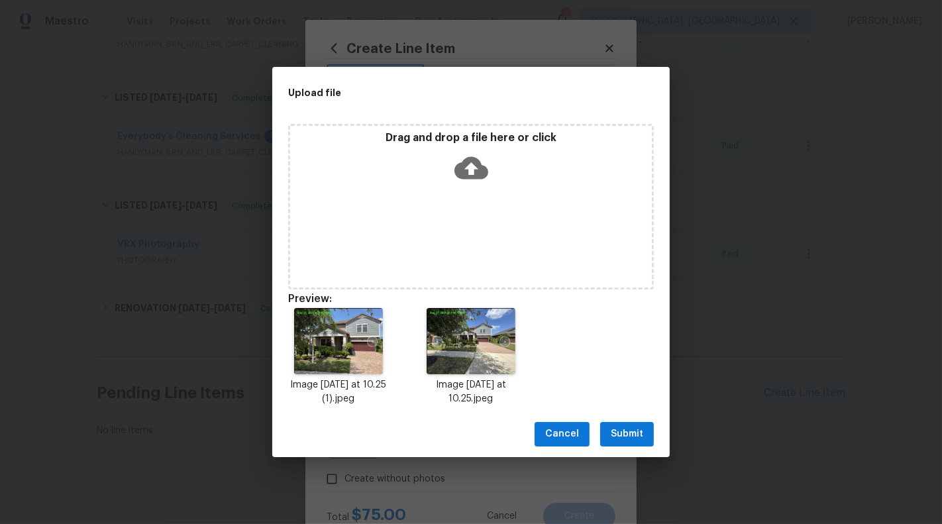
click at [630, 435] on span "Submit" at bounding box center [627, 434] width 32 height 17
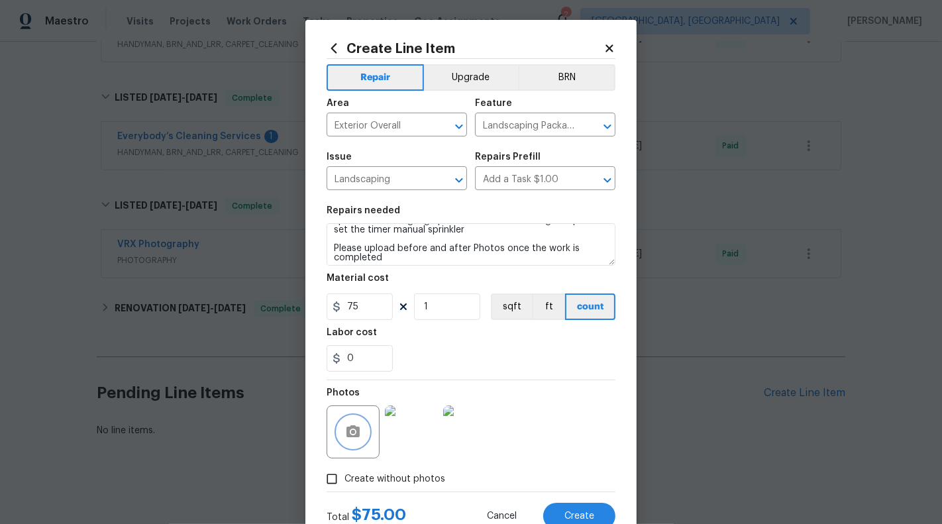
scroll to position [46, 0]
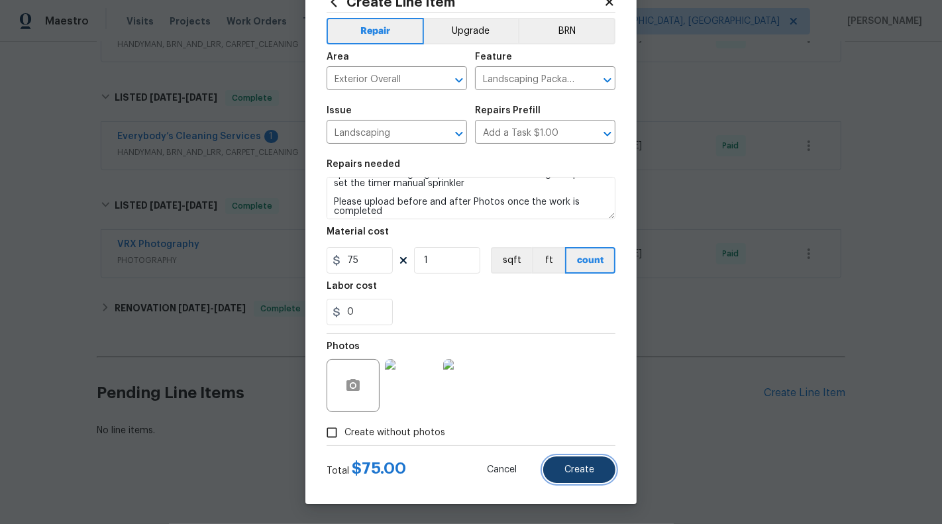
click at [572, 464] on button "Create" at bounding box center [579, 469] width 72 height 26
type input "0"
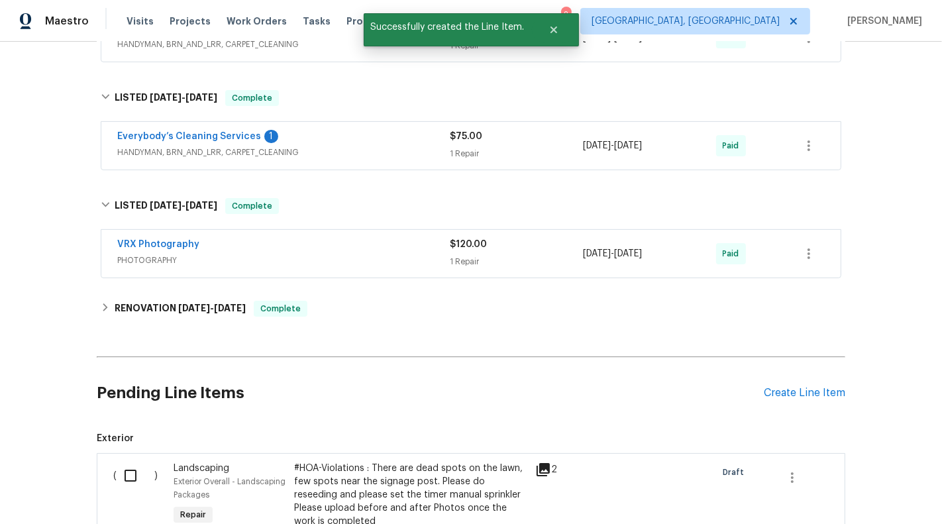
scroll to position [418, 0]
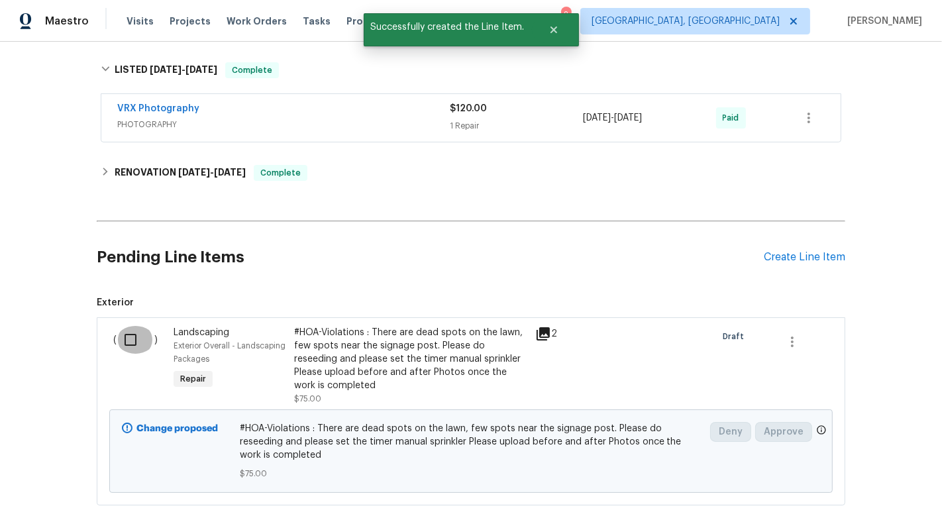
click at [123, 337] on input "checkbox" at bounding box center [136, 340] width 38 height 28
checkbox input "true"
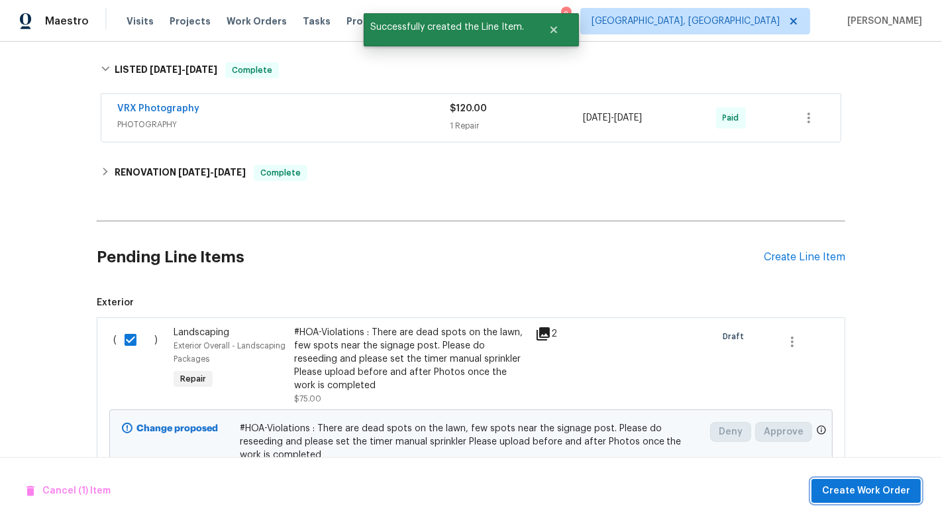
click at [859, 490] on span "Create Work Order" at bounding box center [866, 491] width 88 height 17
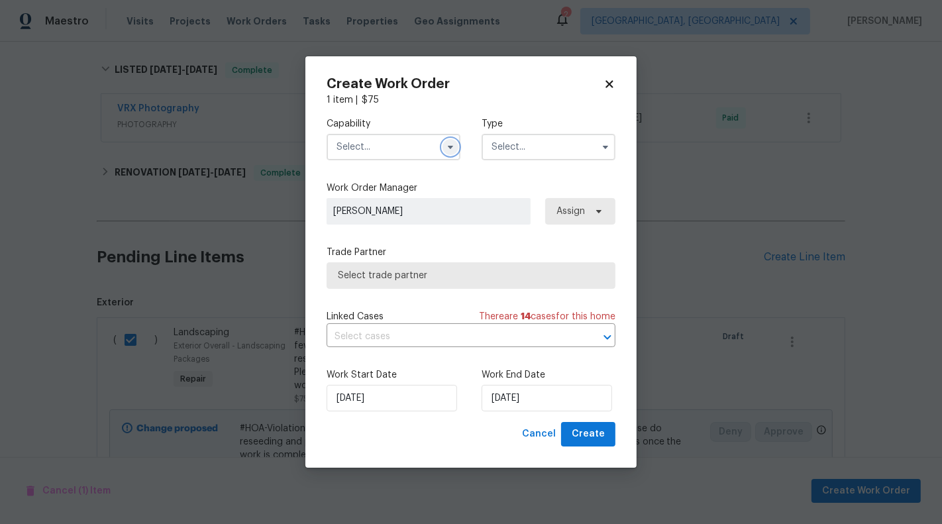
click at [446, 144] on icon "button" at bounding box center [450, 147] width 11 height 11
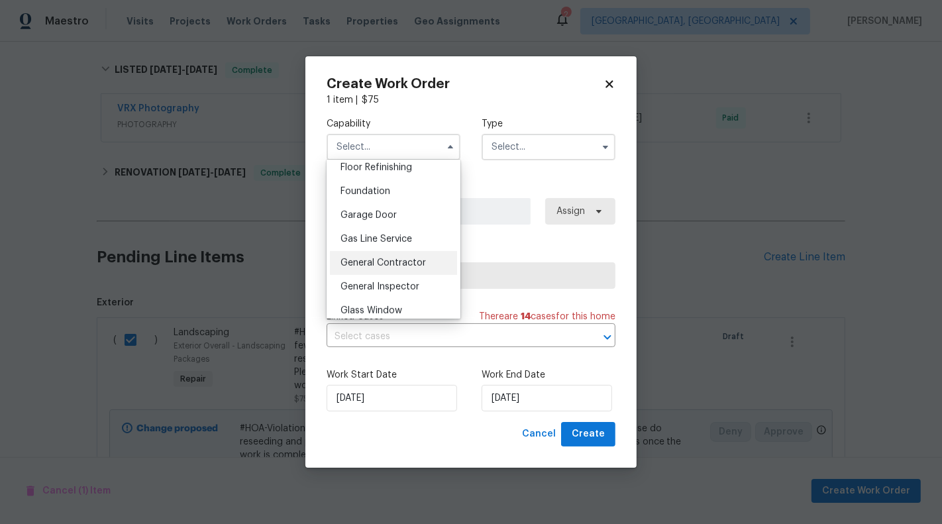
scroll to position [561, 0]
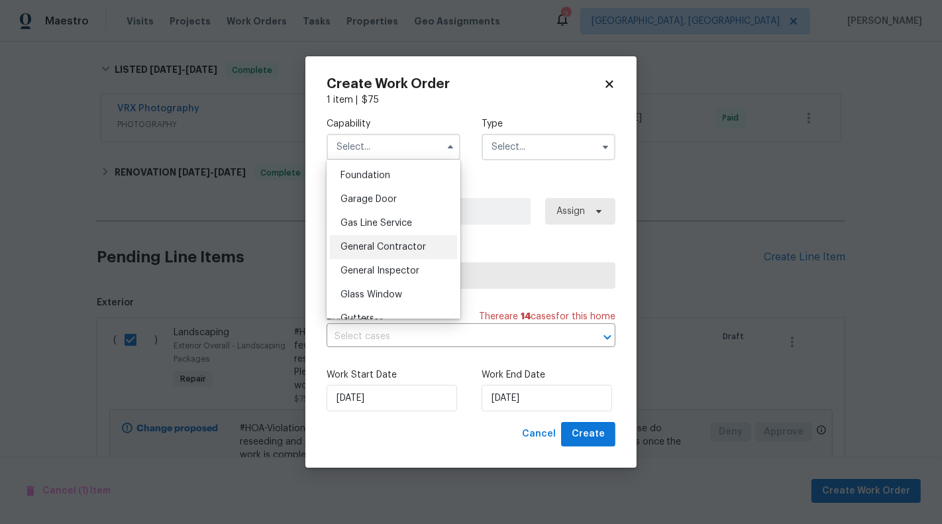
click at [418, 246] on span "General Contractor" at bounding box center [383, 246] width 85 height 9
type input "General Contractor"
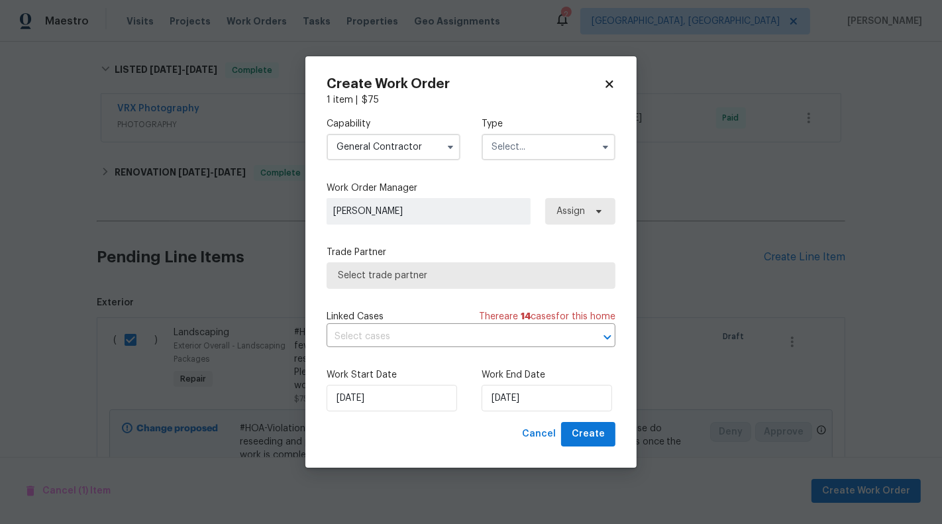
click at [537, 125] on label "Type" at bounding box center [549, 123] width 134 height 13
click at [538, 148] on input "text" at bounding box center [549, 147] width 134 height 26
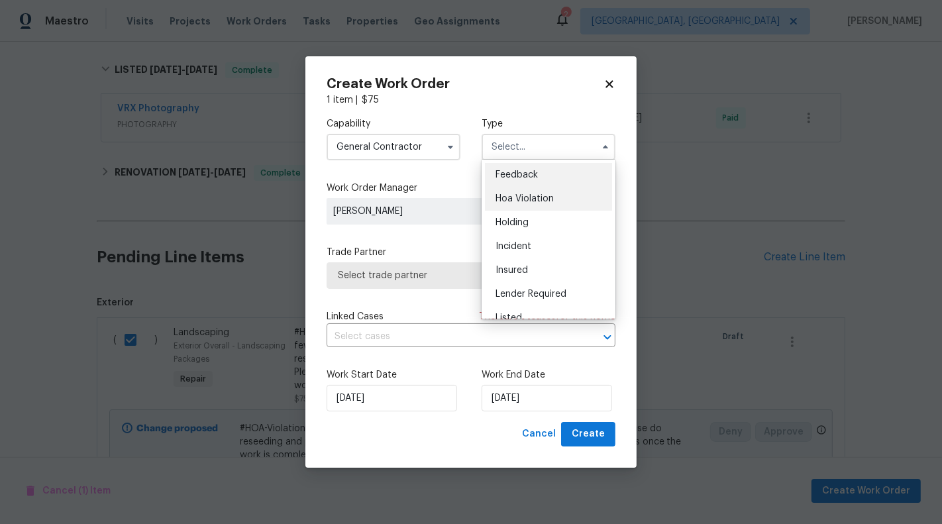
click at [545, 187] on div "Hoa Violation" at bounding box center [548, 199] width 127 height 24
type input "Hoa Violation"
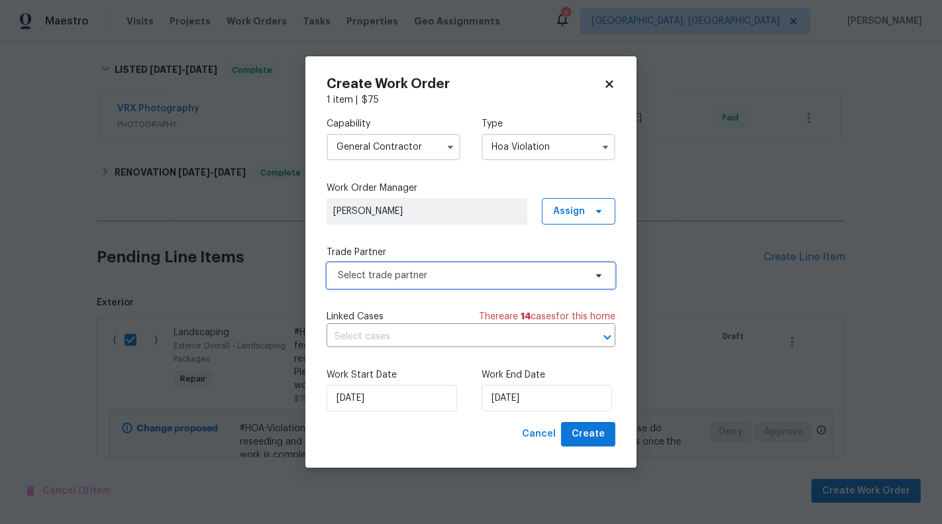
click at [506, 275] on span "Select trade partner" at bounding box center [461, 275] width 247 height 13
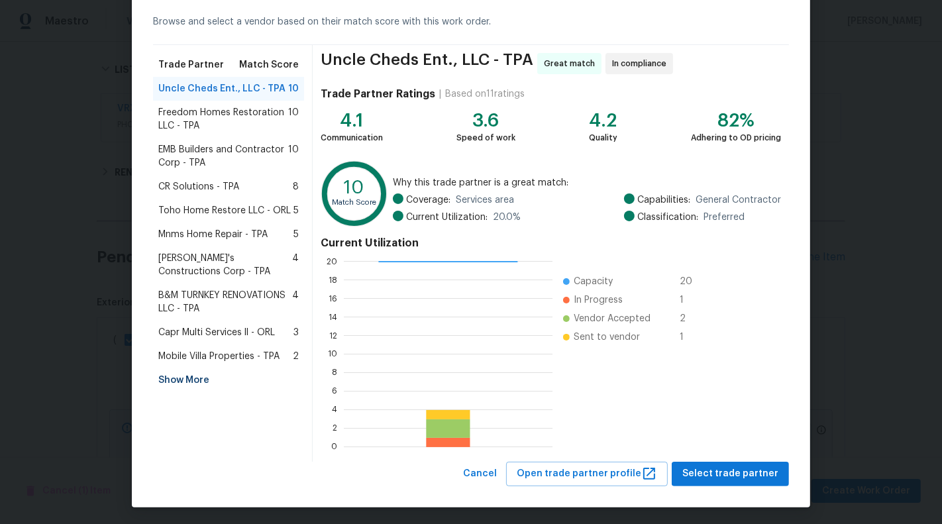
scroll to position [60, 0]
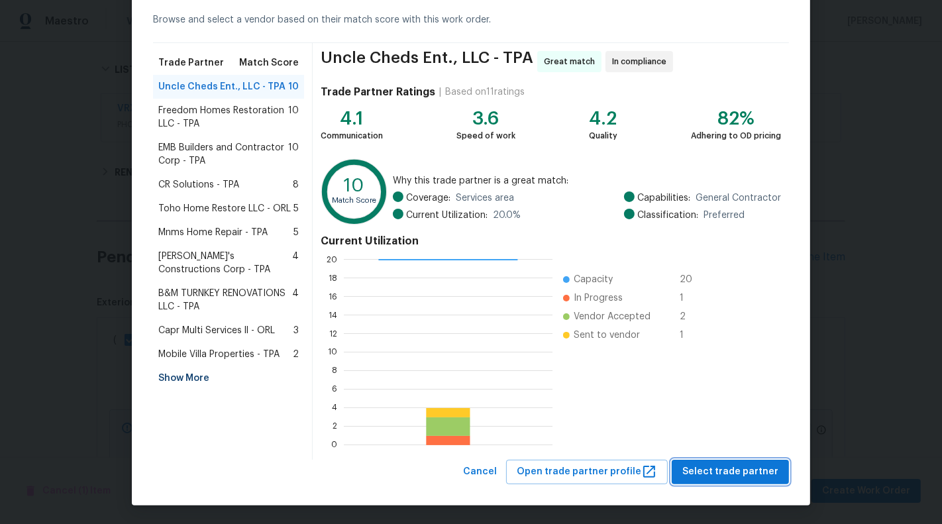
click at [751, 475] on span "Select trade partner" at bounding box center [730, 472] width 96 height 17
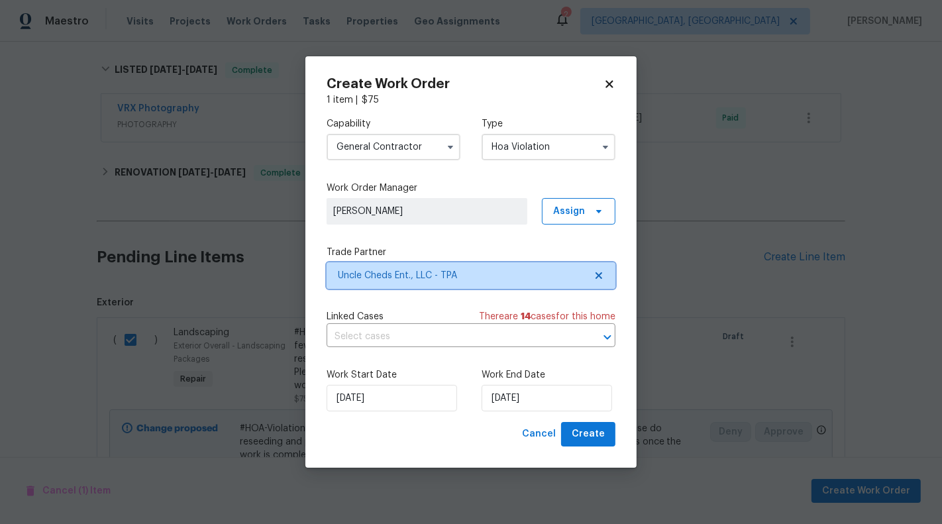
scroll to position [0, 0]
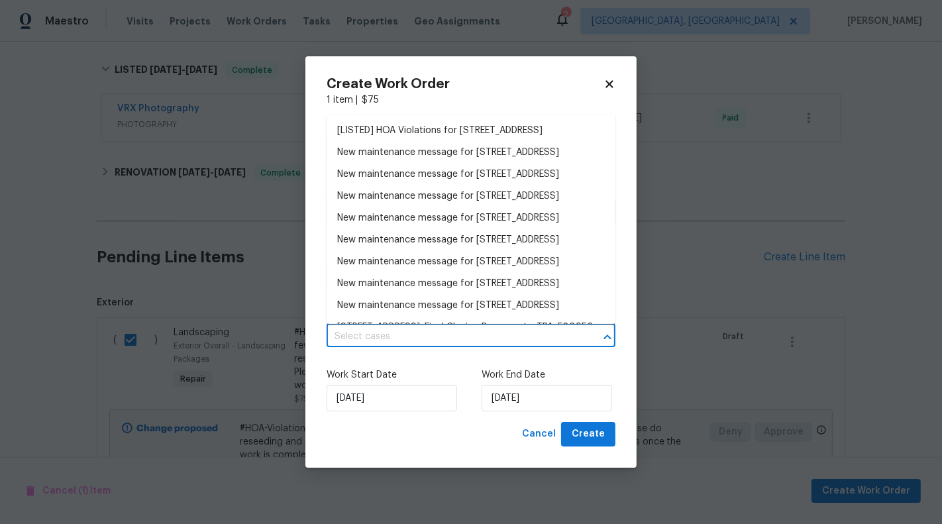
click at [432, 328] on input "text" at bounding box center [453, 337] width 252 height 21
click at [417, 138] on li "[LISTED] HOA Violations for [STREET_ADDRESS]" at bounding box center [471, 131] width 289 height 22
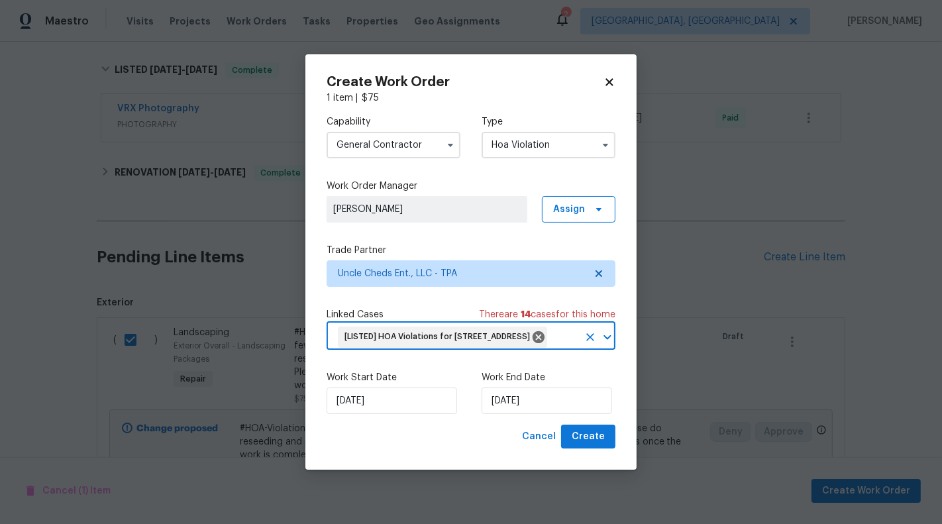
click at [507, 425] on div "Work Start Date [DATE] Work End Date [DATE]" at bounding box center [471, 392] width 289 height 64
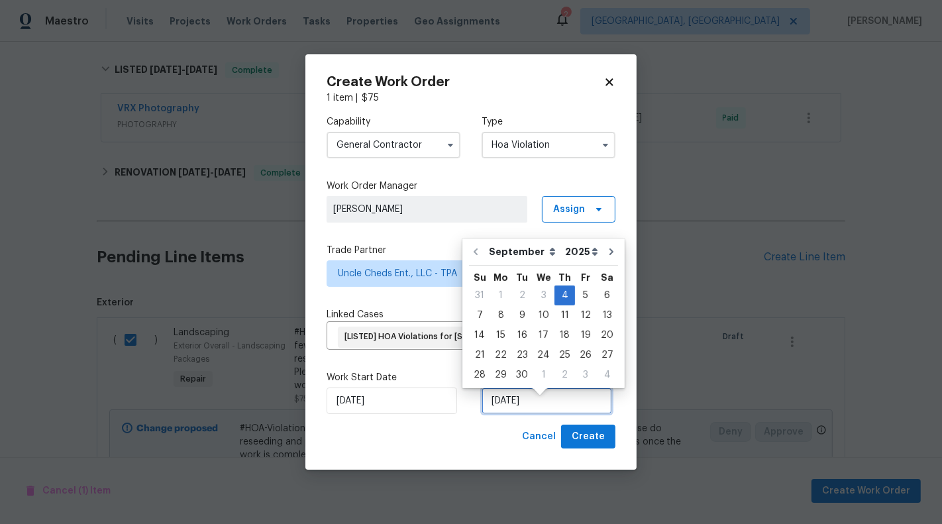
click at [508, 413] on input "[DATE]" at bounding box center [547, 401] width 131 height 26
click at [503, 321] on div "8" at bounding box center [500, 315] width 21 height 19
type input "[DATE]"
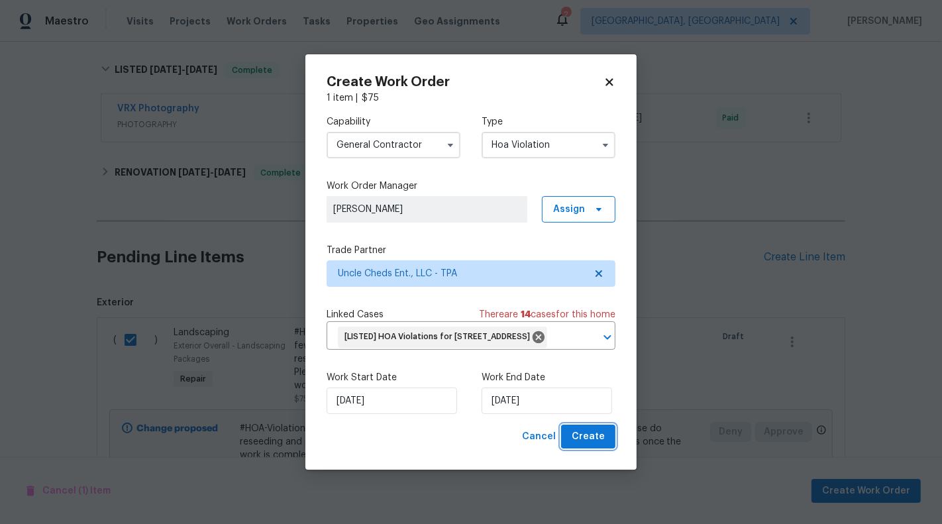
click at [594, 445] on span "Create" at bounding box center [588, 437] width 33 height 17
checkbox input "false"
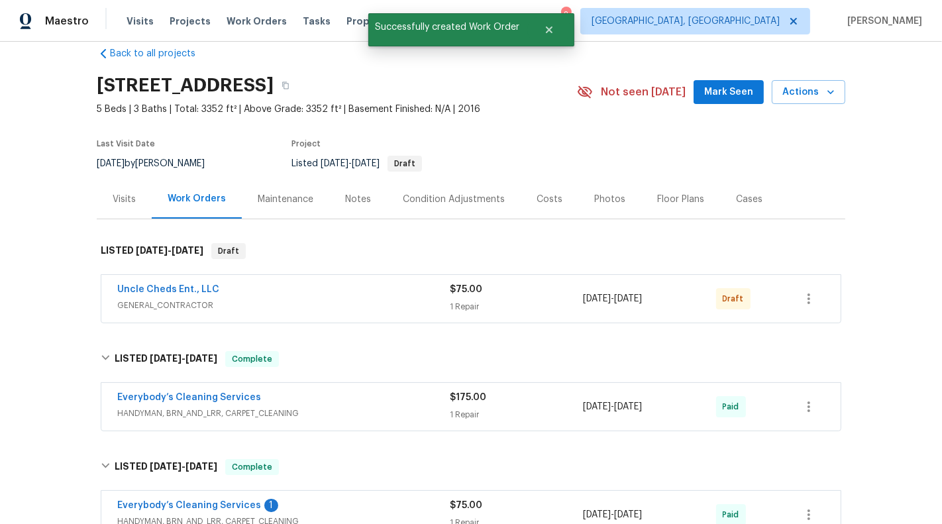
click at [491, 305] on div "1 Repair" at bounding box center [516, 306] width 133 height 13
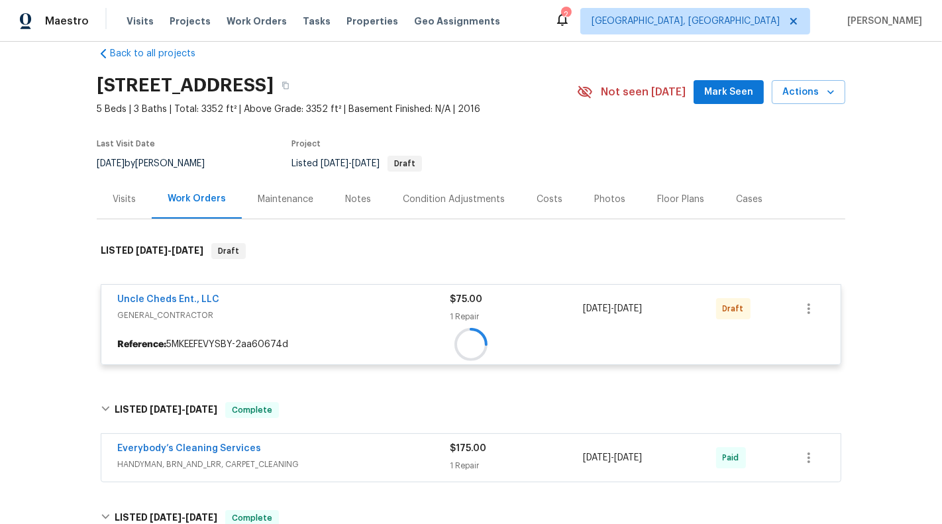
scroll to position [53, 0]
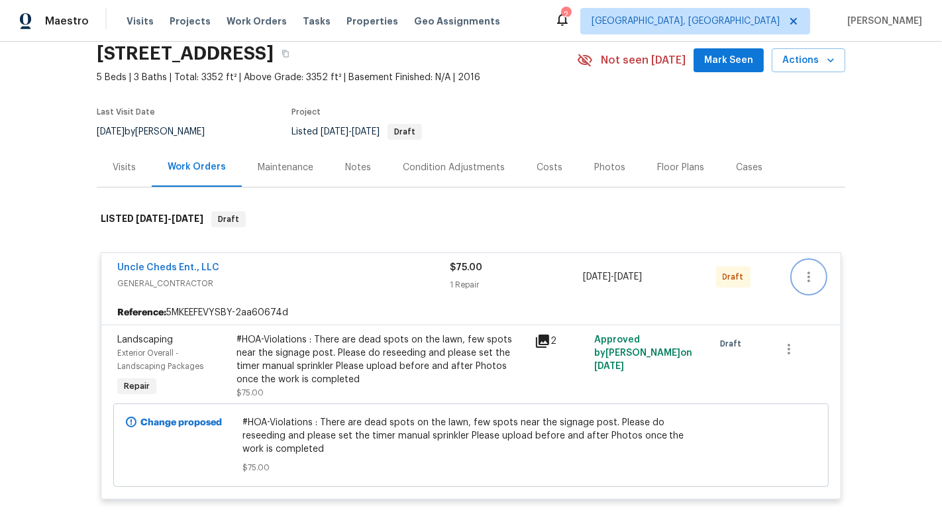
click at [810, 274] on icon "button" at bounding box center [809, 277] width 16 height 16
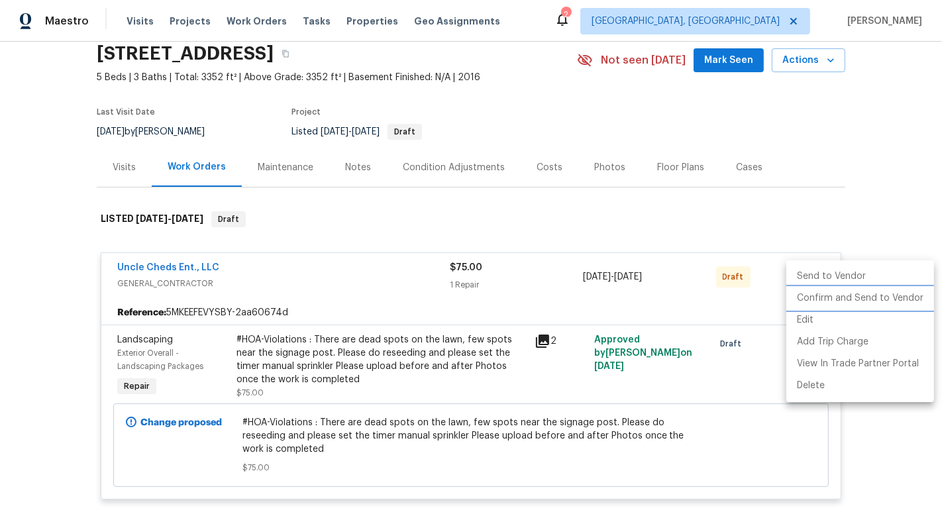
click at [824, 289] on li "Confirm and Send to Vendor" at bounding box center [860, 299] width 148 height 22
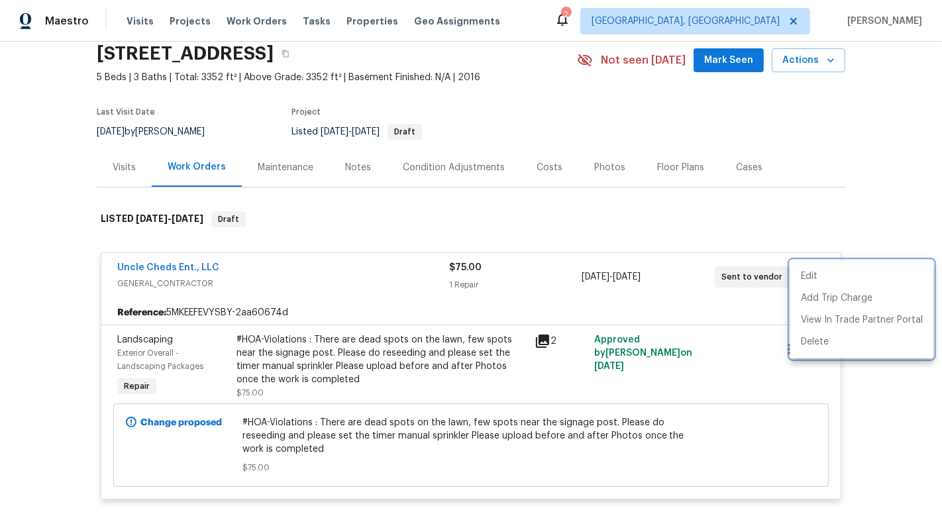
click at [266, 223] on div at bounding box center [471, 262] width 942 height 524
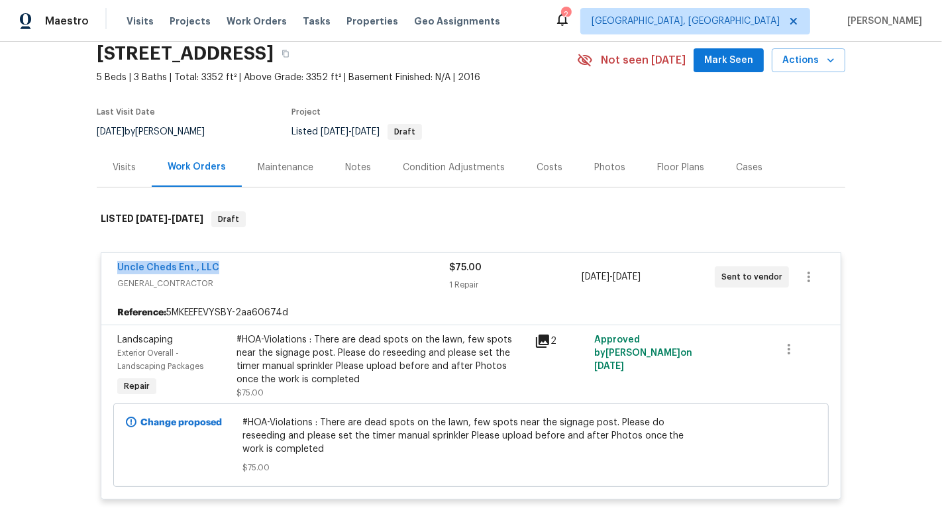
drag, startPoint x: 243, startPoint y: 262, endPoint x: 112, endPoint y: 268, distance: 131.3
click at [112, 268] on div "Uncle Cheds Ent., LLC GENERAL_CONTRACTOR $75.00 1 Repair [DATE] - [DATE] Sent t…" at bounding box center [470, 277] width 739 height 48
copy link "Uncle Cheds Ent., LLC"
click at [186, 264] on link "Uncle Cheds Ent., LLC" at bounding box center [168, 267] width 102 height 9
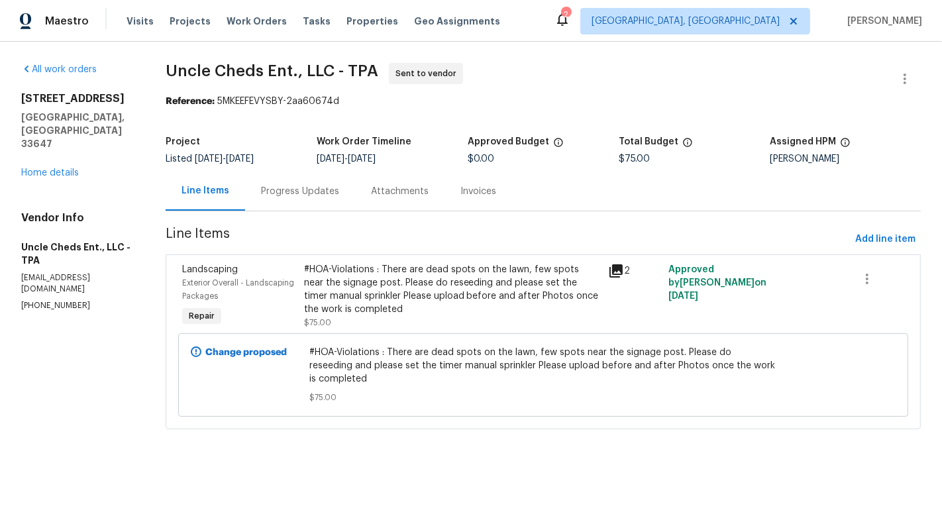
click at [266, 207] on div "Progress Updates" at bounding box center [300, 191] width 110 height 39
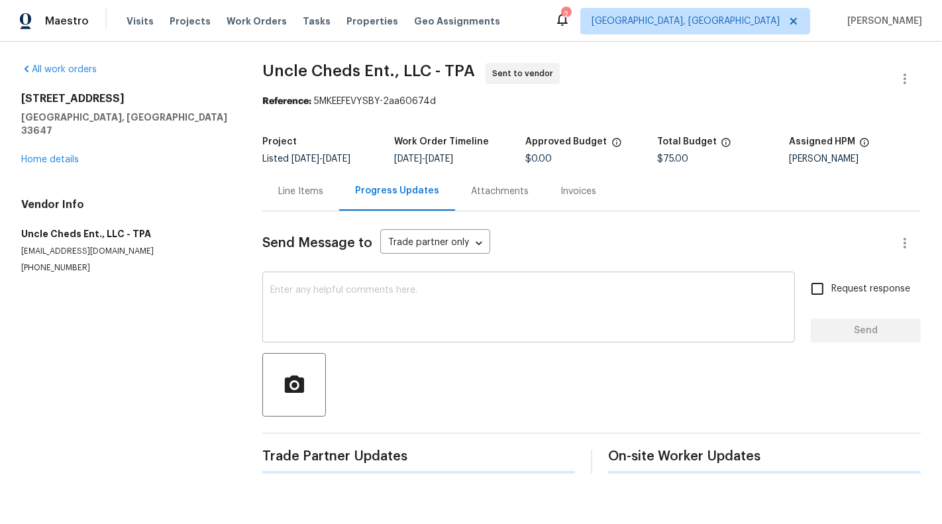
click at [344, 317] on textarea at bounding box center [528, 309] width 517 height 46
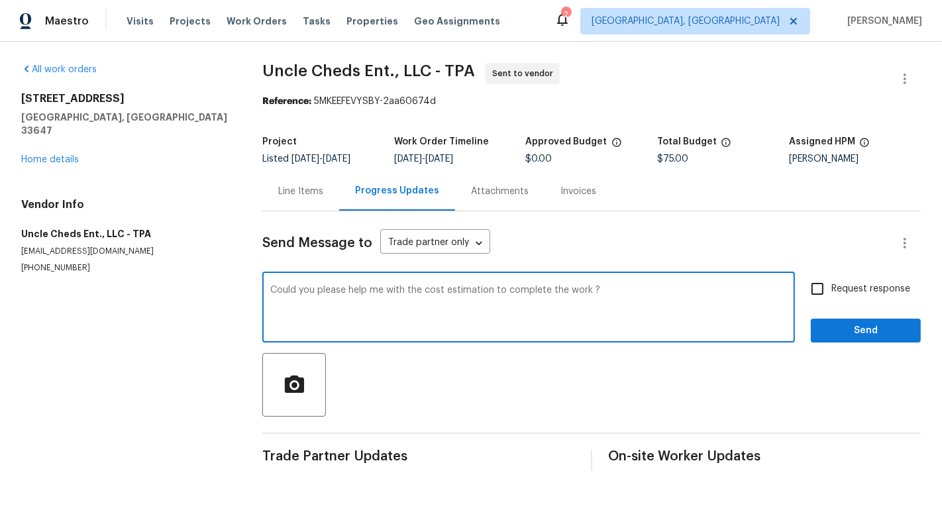
type textarea "Could you please help me with the cost estimation to complete the work ?"
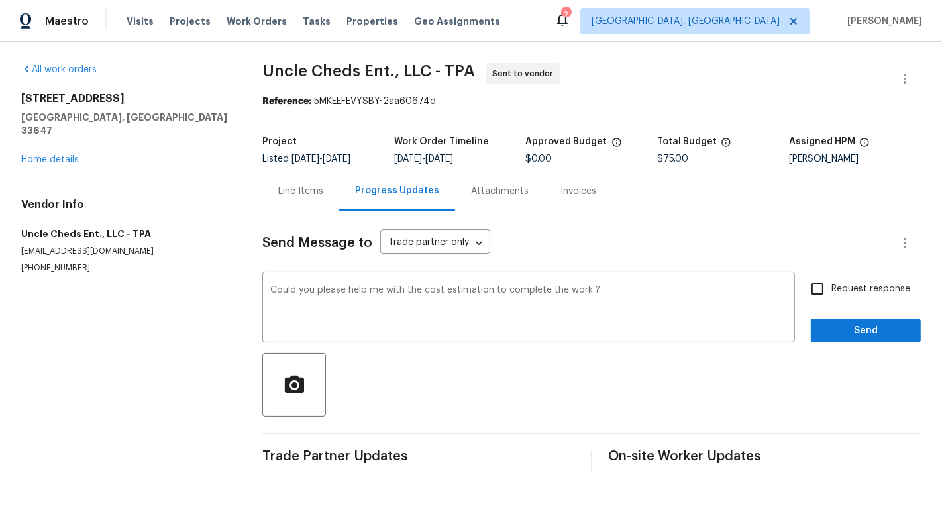
click at [874, 290] on span "Request response" at bounding box center [870, 289] width 79 height 14
click at [831, 290] on input "Request response" at bounding box center [818, 289] width 28 height 28
checkbox input "true"
click at [884, 334] on span "Send" at bounding box center [865, 331] width 89 height 17
